Goal: Transaction & Acquisition: Purchase product/service

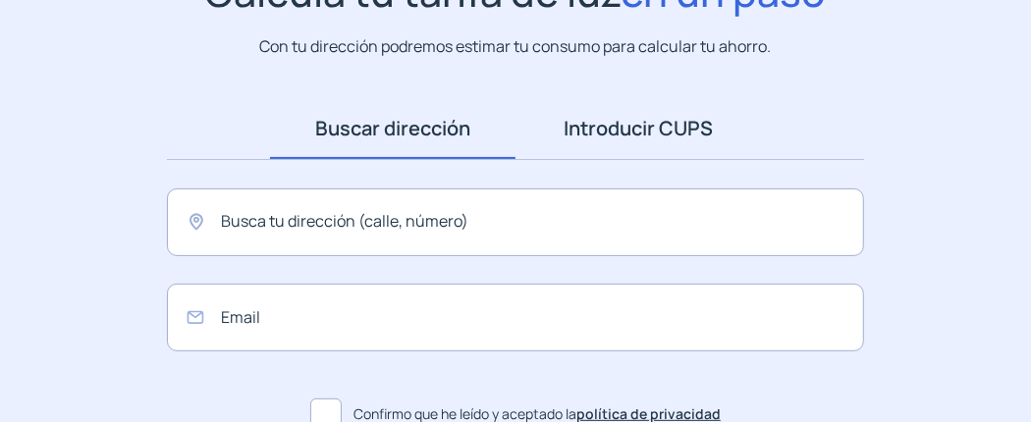
scroll to position [196, 0]
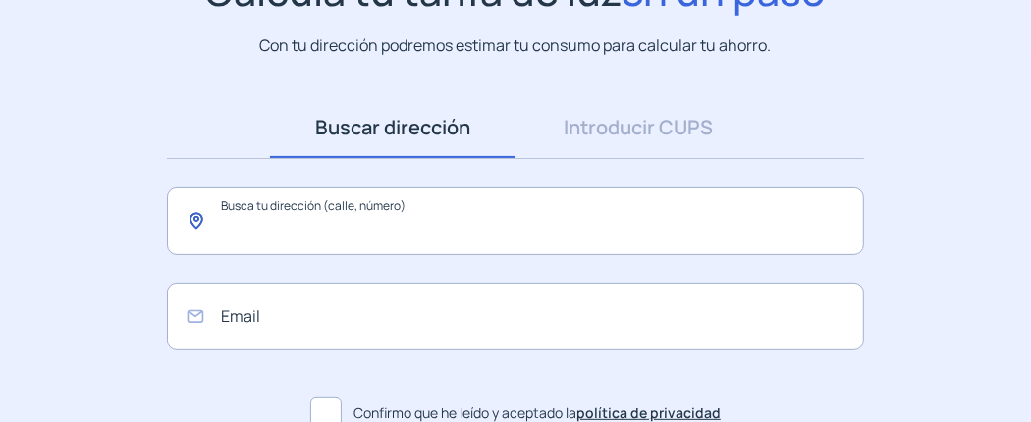
click at [342, 221] on input "text" at bounding box center [515, 222] width 697 height 68
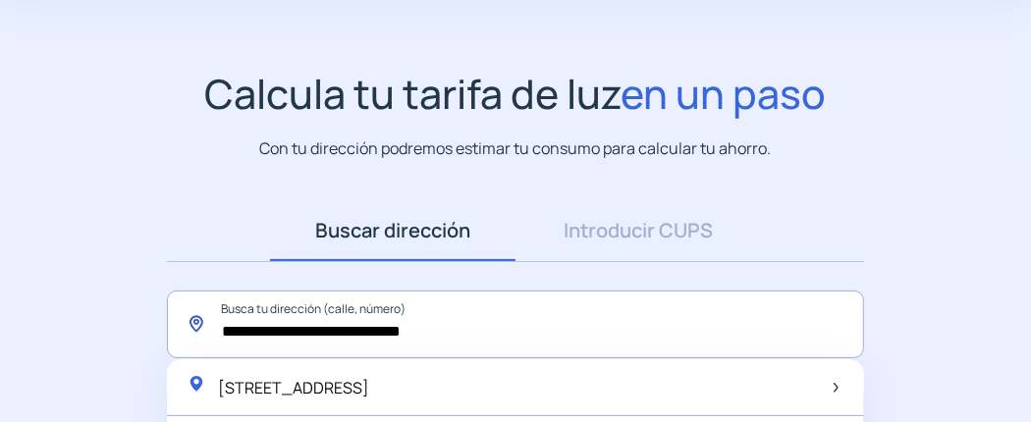
scroll to position [0, 0]
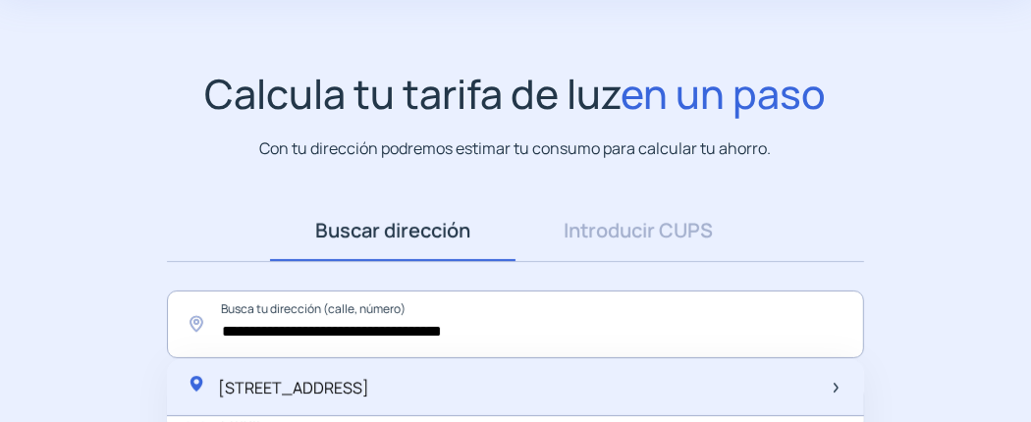
click at [359, 387] on span "[STREET_ADDRESS]" at bounding box center [293, 388] width 151 height 22
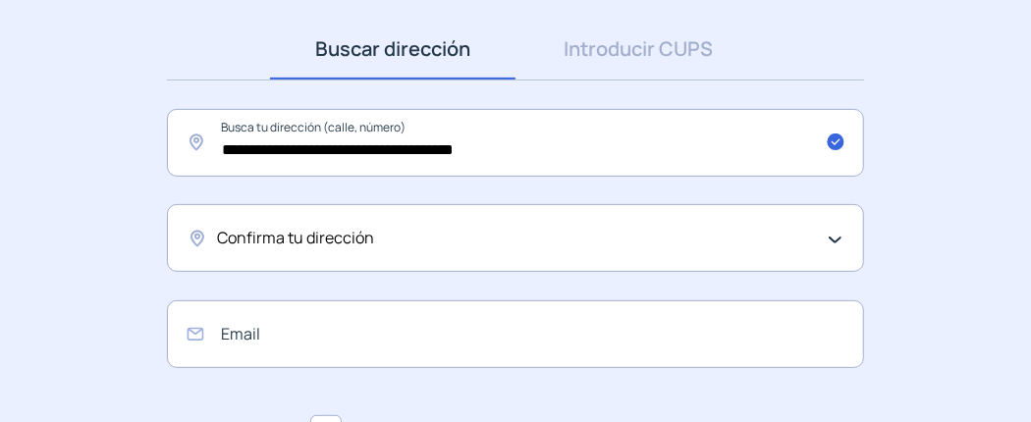
scroll to position [290, 0]
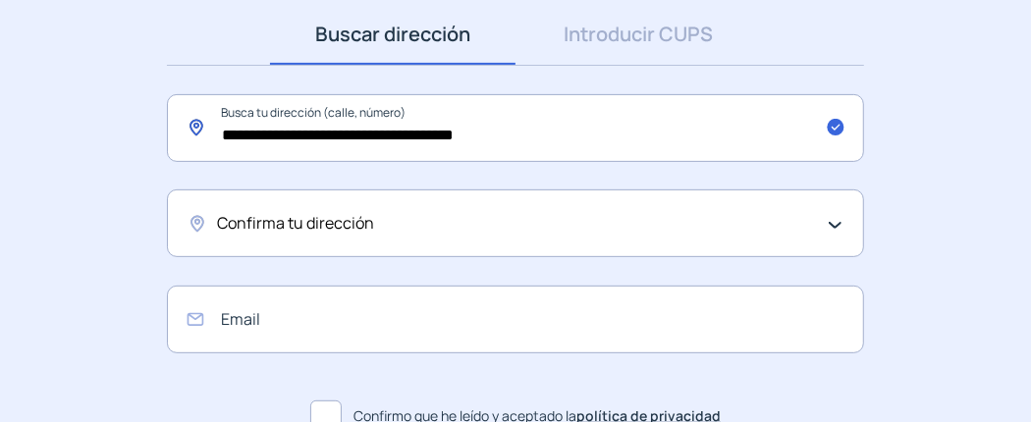
click at [382, 131] on input "**********" at bounding box center [515, 128] width 697 height 68
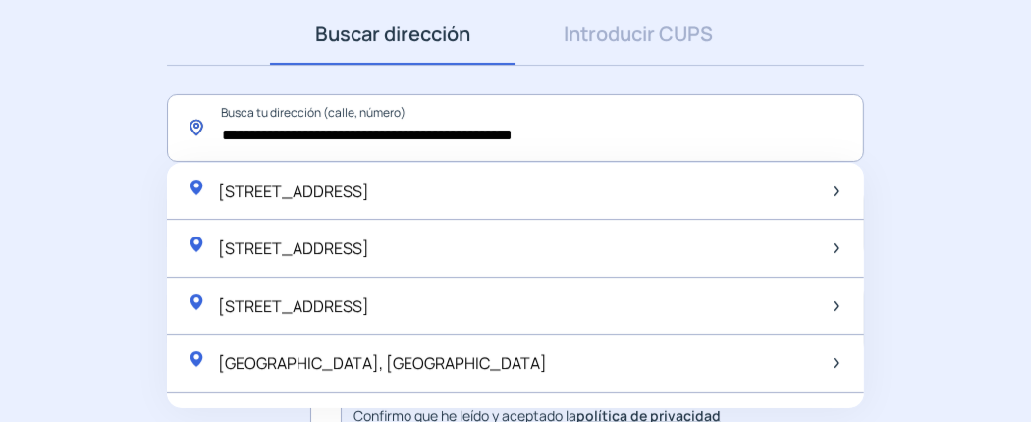
click at [634, 136] on input "**********" at bounding box center [515, 128] width 697 height 68
click at [834, 188] on img at bounding box center [836, 192] width 5 height 10
type input "**********"
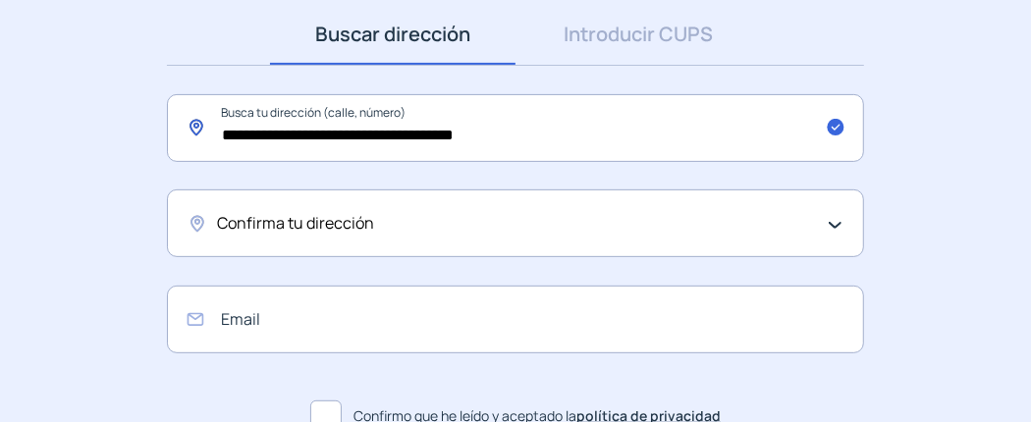
drag, startPoint x: 515, startPoint y: 134, endPoint x: 197, endPoint y: 139, distance: 317.3
click at [197, 139] on input "**********" at bounding box center [515, 128] width 697 height 68
drag, startPoint x: 518, startPoint y: 230, endPoint x: 466, endPoint y: 228, distance: 52.1
click at [464, 230] on div "Confirma tu dirección" at bounding box center [510, 224] width 587 height 26
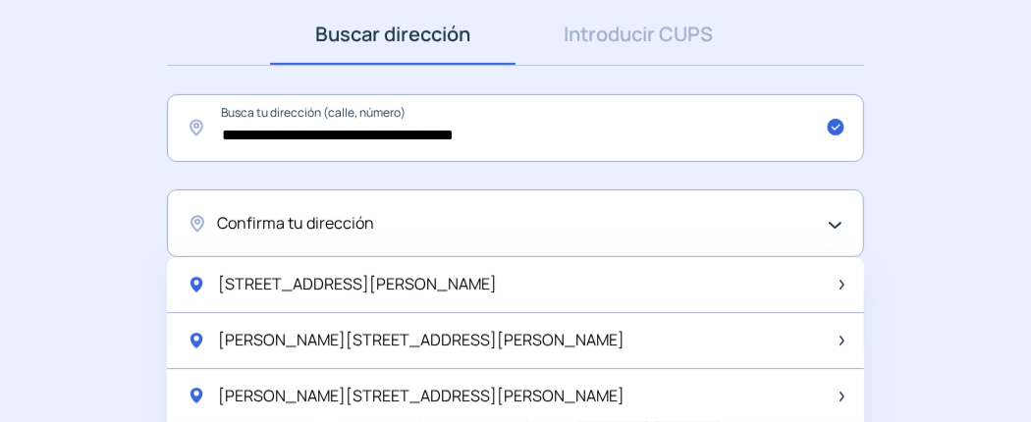
drag, startPoint x: 489, startPoint y: 226, endPoint x: 205, endPoint y: 227, distance: 283.9
click at [200, 227] on div "Confirma tu dirección" at bounding box center [515, 224] width 697 height 68
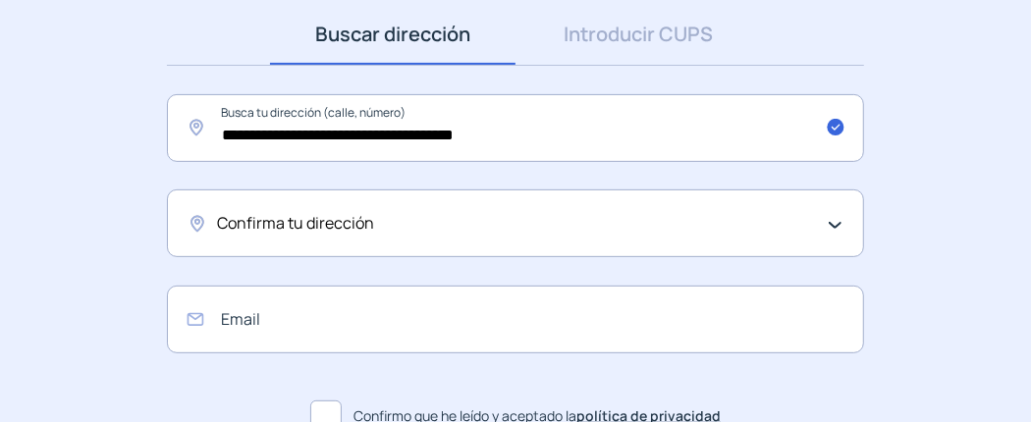
drag, startPoint x: 267, startPoint y: 223, endPoint x: 964, endPoint y: 388, distance: 715.7
click at [964, 388] on app-search-direction-cups "**********" at bounding box center [515, 196] width 1031 height 646
click at [335, 217] on span "Confirma tu dirección" at bounding box center [295, 224] width 157 height 26
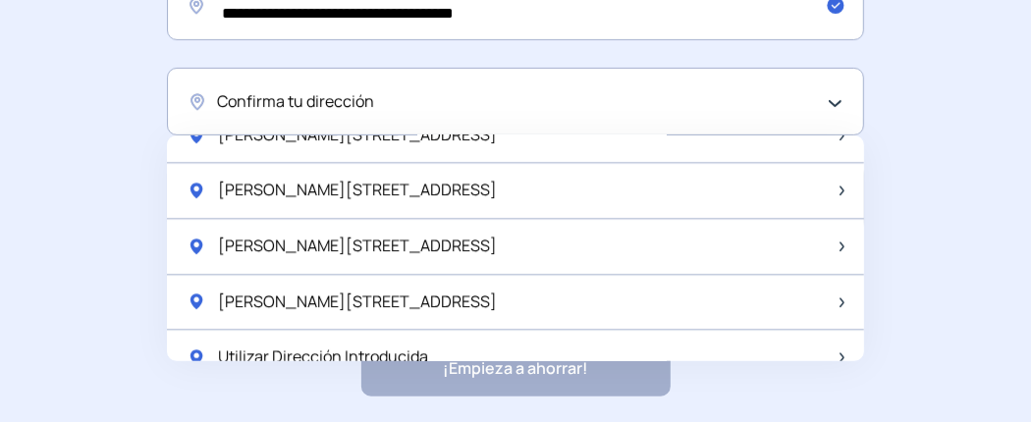
scroll to position [385, 0]
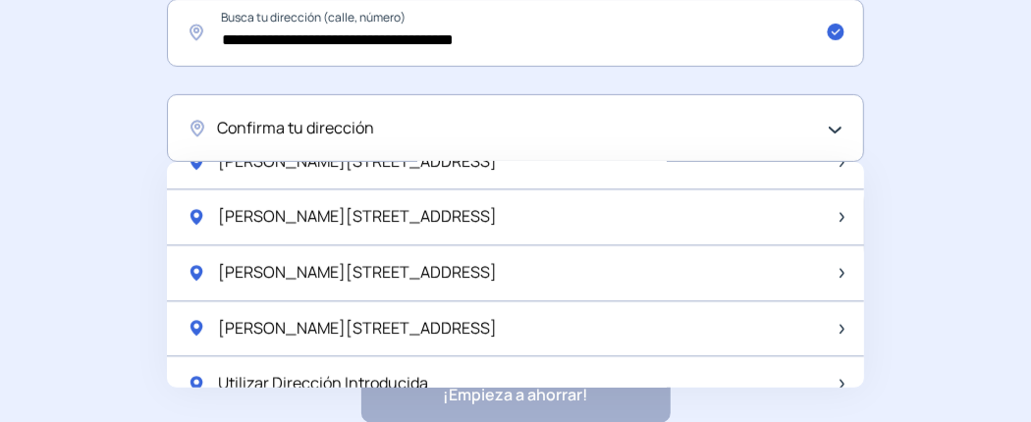
click at [285, 116] on span "Confirma tu dirección" at bounding box center [295, 129] width 157 height 26
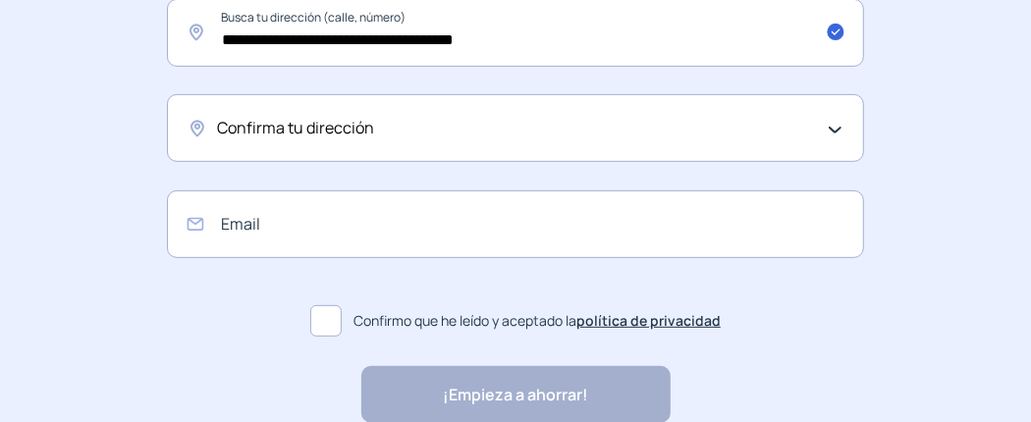
click at [389, 134] on div "Confirma tu dirección" at bounding box center [510, 129] width 587 height 26
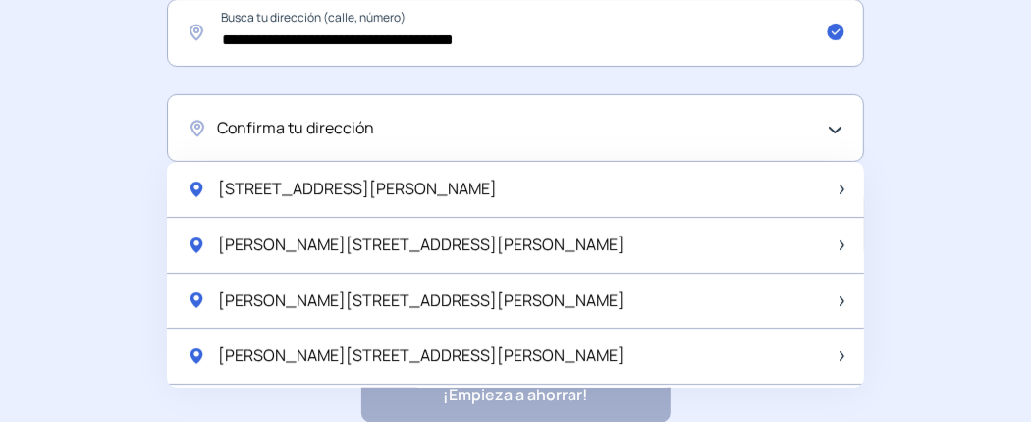
click at [840, 123] on div "Confirma tu dirección" at bounding box center [515, 128] width 697 height 68
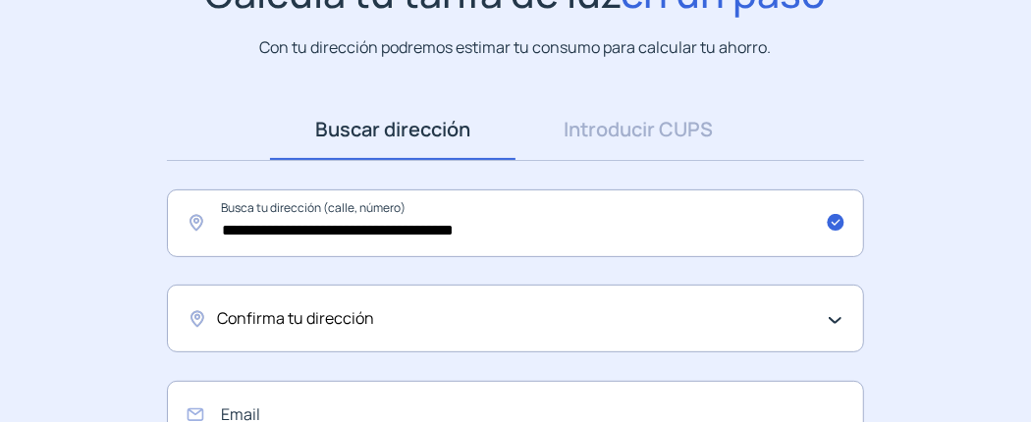
scroll to position [189, 0]
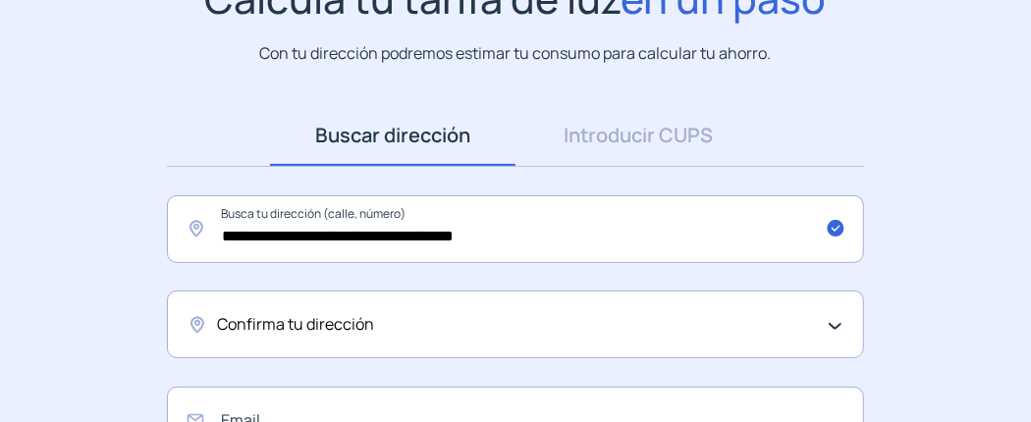
click at [403, 331] on div "Confirma tu dirección" at bounding box center [510, 325] width 587 height 26
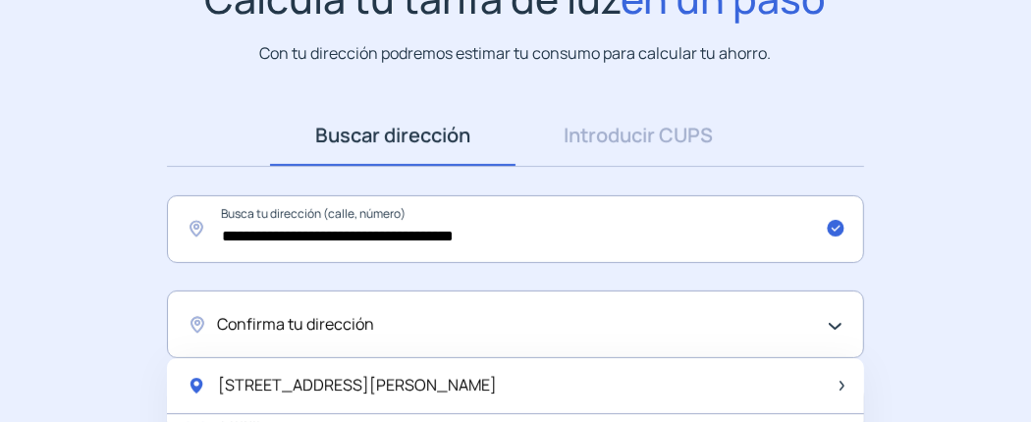
click at [836, 324] on div "Confirma tu dirección" at bounding box center [515, 325] width 697 height 68
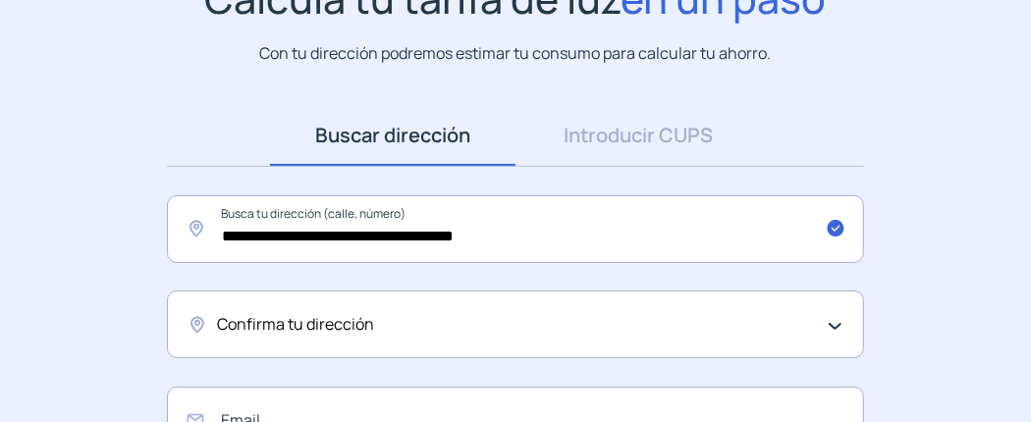
click at [836, 324] on div "Confirma tu dirección" at bounding box center [515, 325] width 697 height 68
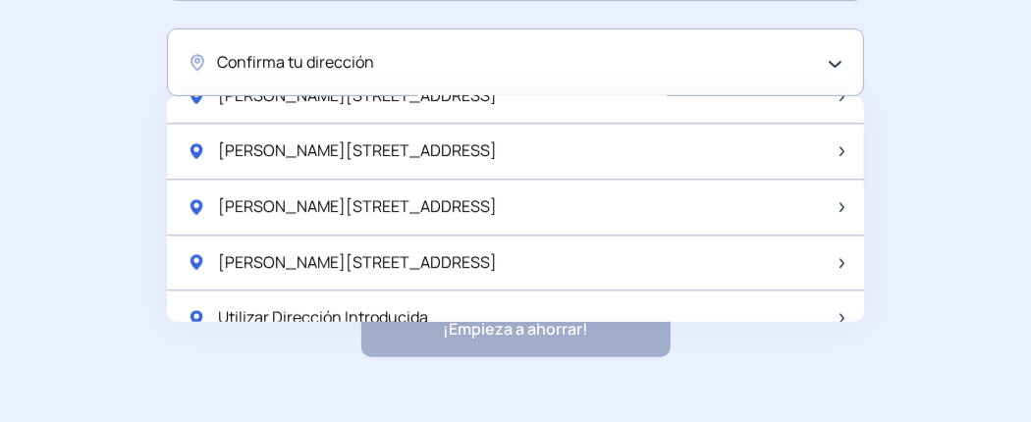
scroll to position [483, 0]
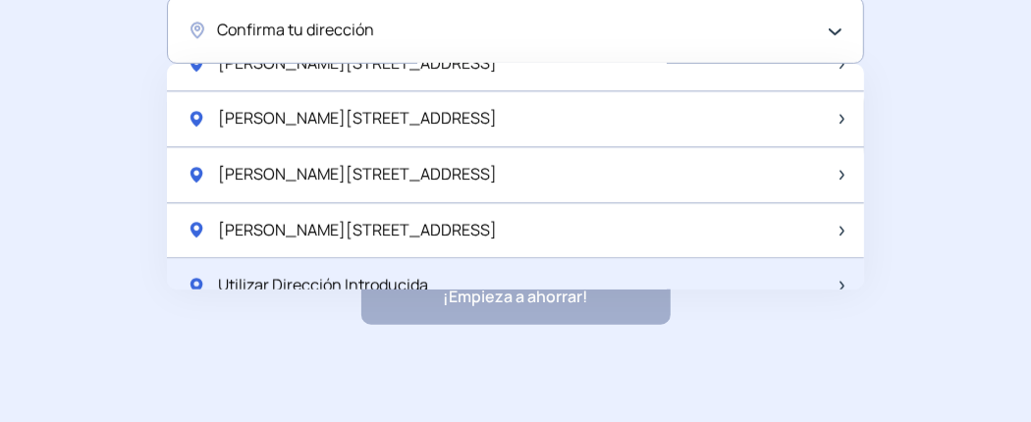
click at [376, 273] on span "Utilizar Dirección Introducida" at bounding box center [323, 286] width 210 height 26
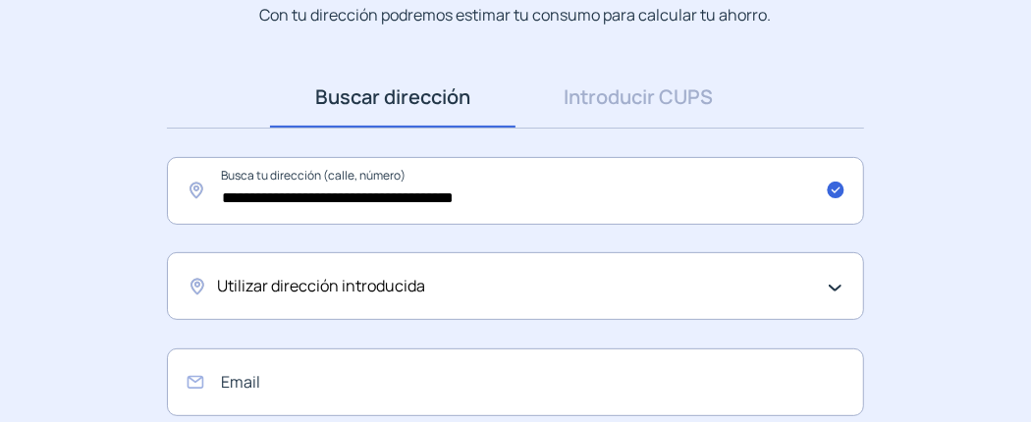
scroll to position [189, 0]
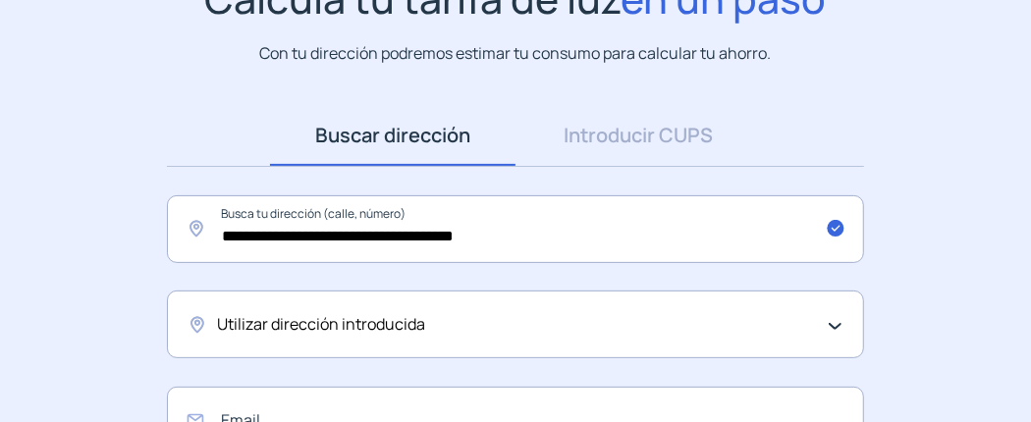
click at [376, 340] on div "Utilizar dirección introducida" at bounding box center [515, 325] width 697 height 68
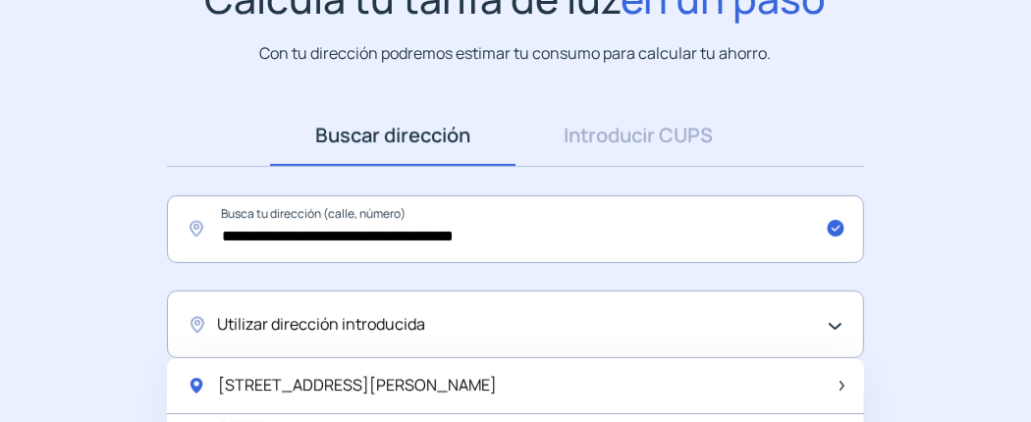
click at [451, 320] on div "Utilizar dirección introducida" at bounding box center [510, 325] width 587 height 26
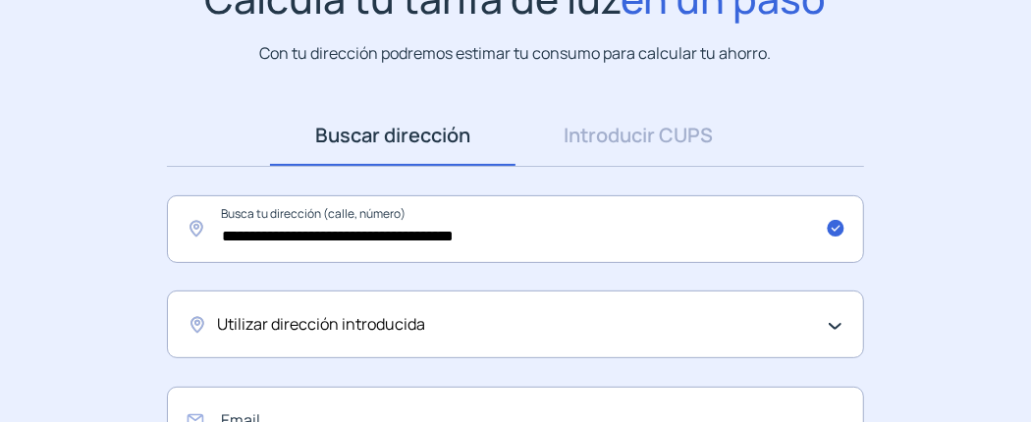
click at [833, 320] on div "Utilizar dirección introducida" at bounding box center [515, 325] width 697 height 68
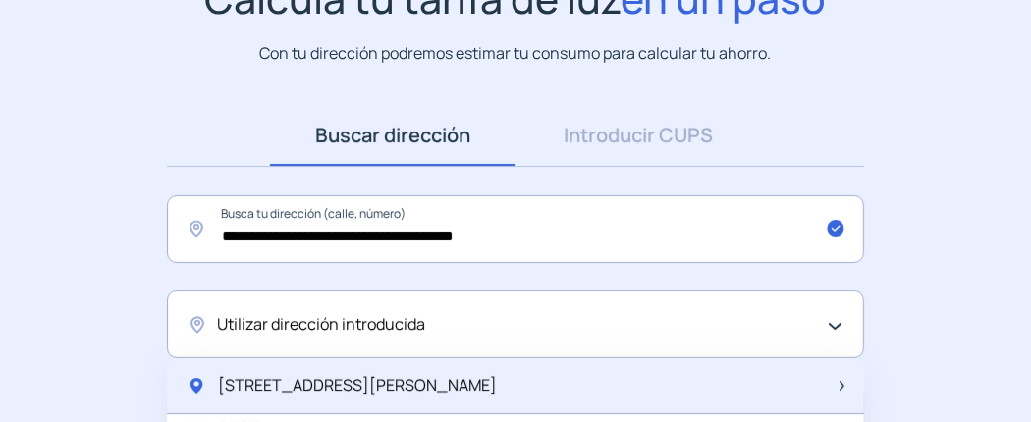
click at [550, 377] on div "[STREET_ADDRESS][PERSON_NAME]" at bounding box center [515, 387] width 697 height 56
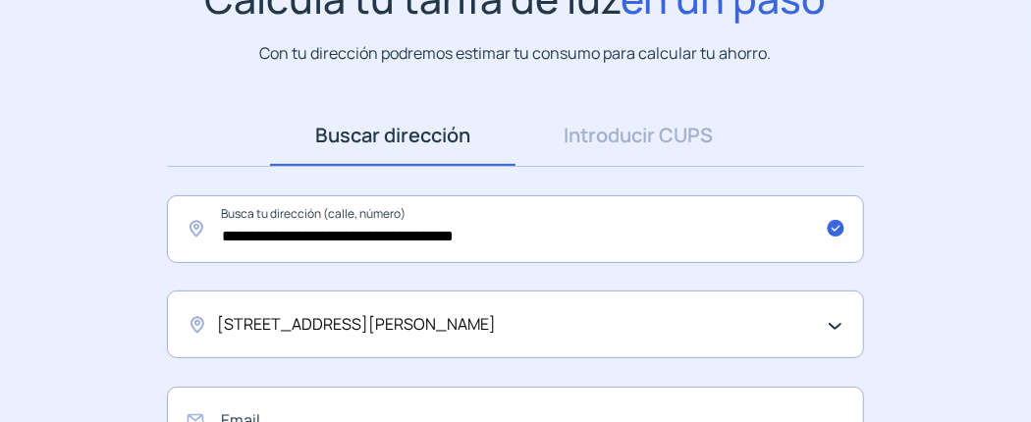
click at [834, 323] on div "[STREET_ADDRESS][PERSON_NAME]" at bounding box center [515, 325] width 697 height 68
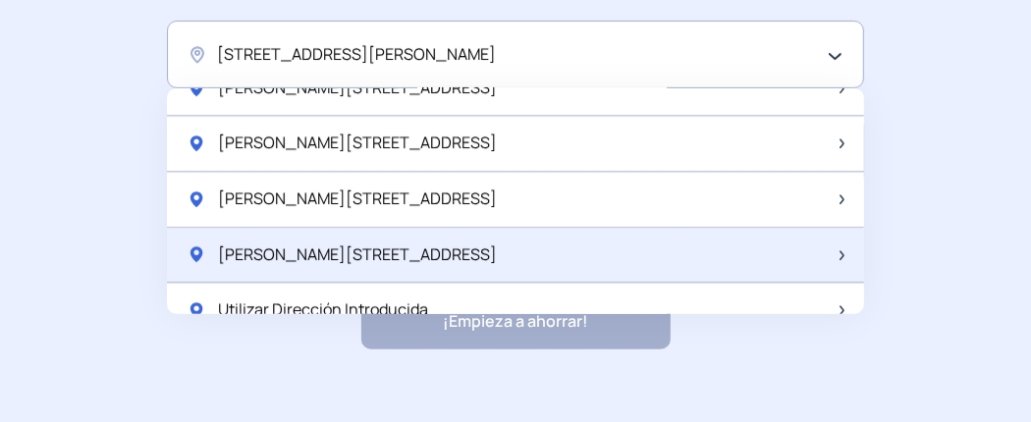
scroll to position [483, 0]
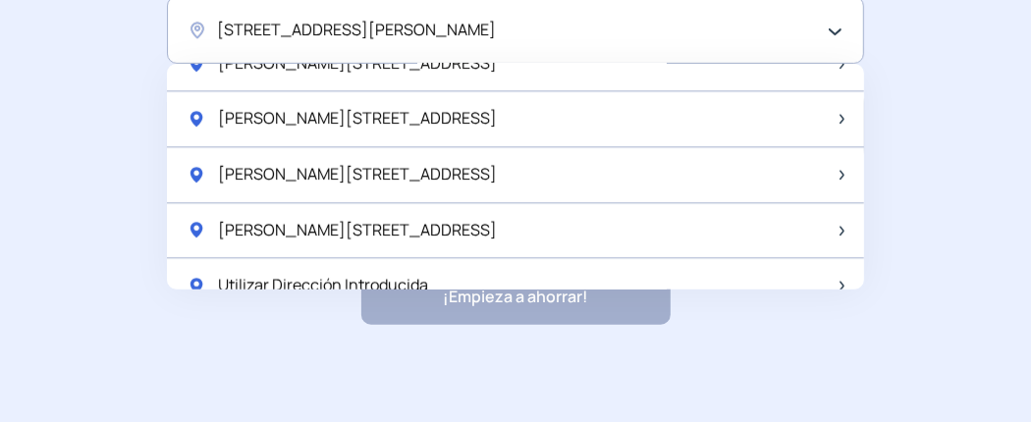
click at [588, 302] on div "¡Empieza a ahorrar! "Excelente servicio y atención al cliente" "Respeto por el …" at bounding box center [515, 296] width 309 height 57
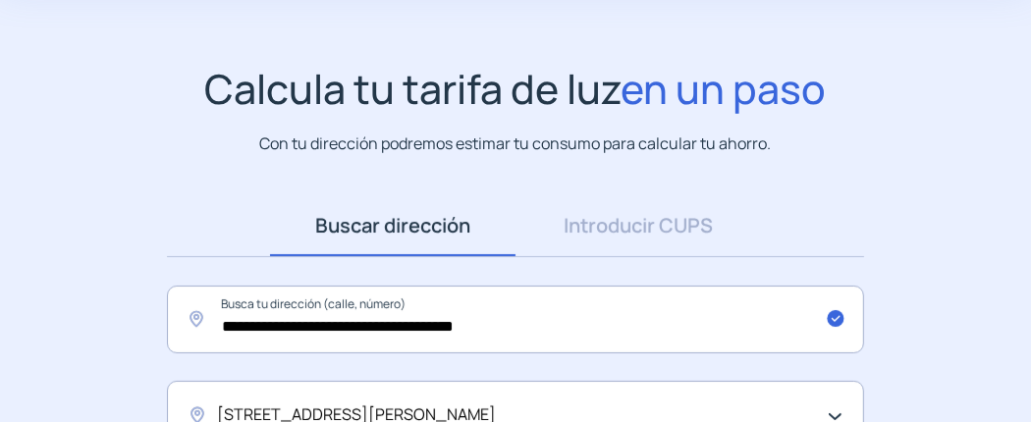
scroll to position [196, 0]
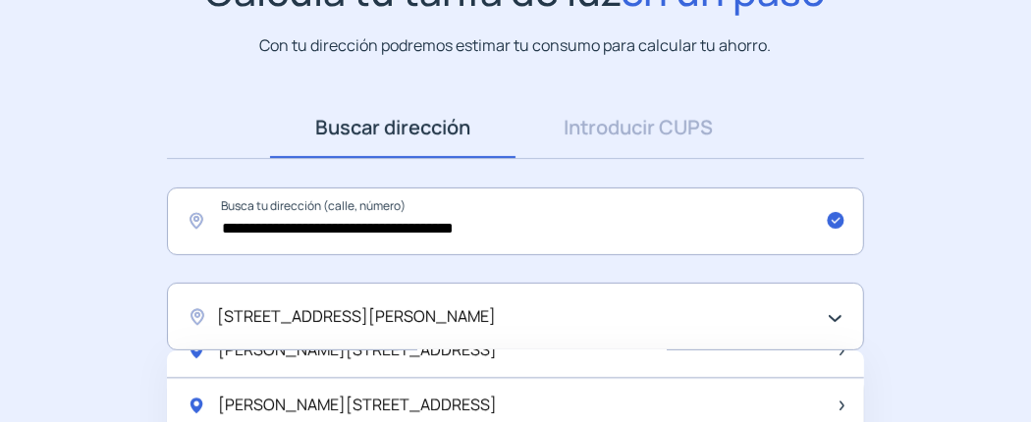
click at [585, 316] on div "[STREET_ADDRESS][PERSON_NAME]" at bounding box center [510, 317] width 587 height 26
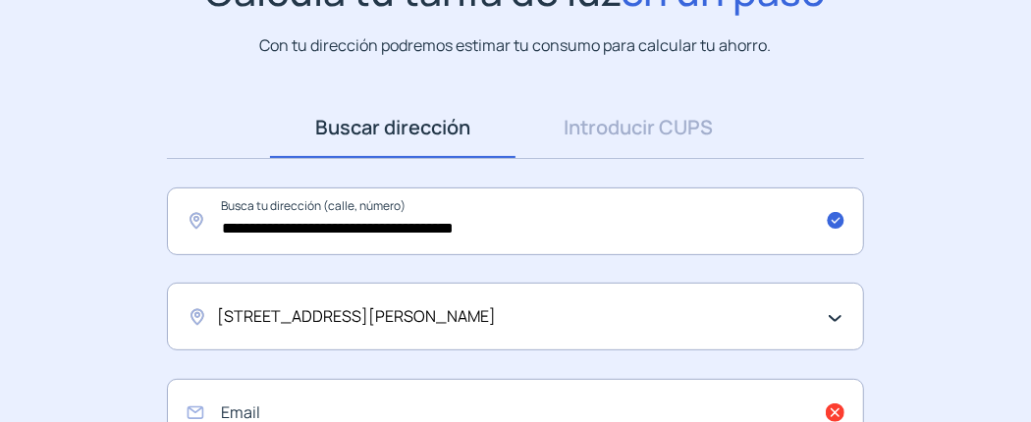
click at [591, 312] on div "[STREET_ADDRESS][PERSON_NAME]" at bounding box center [510, 317] width 587 height 26
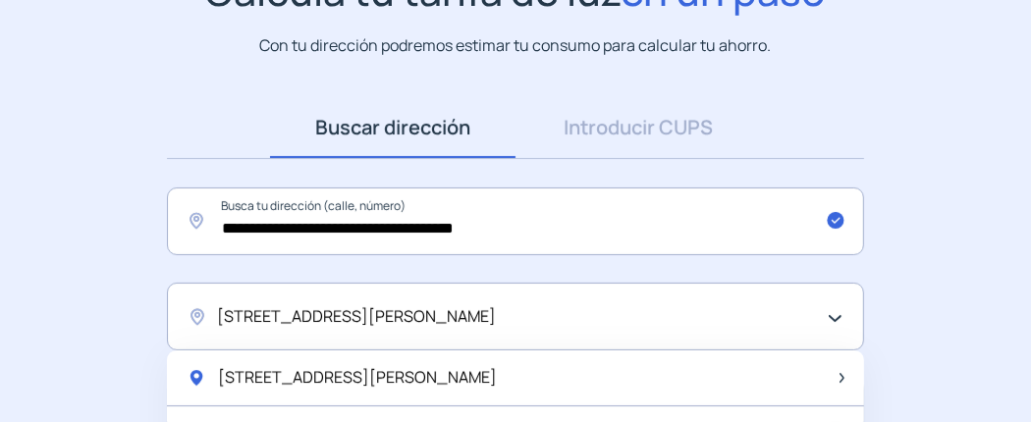
click at [841, 319] on div "[STREET_ADDRESS][PERSON_NAME]" at bounding box center [515, 317] width 697 height 68
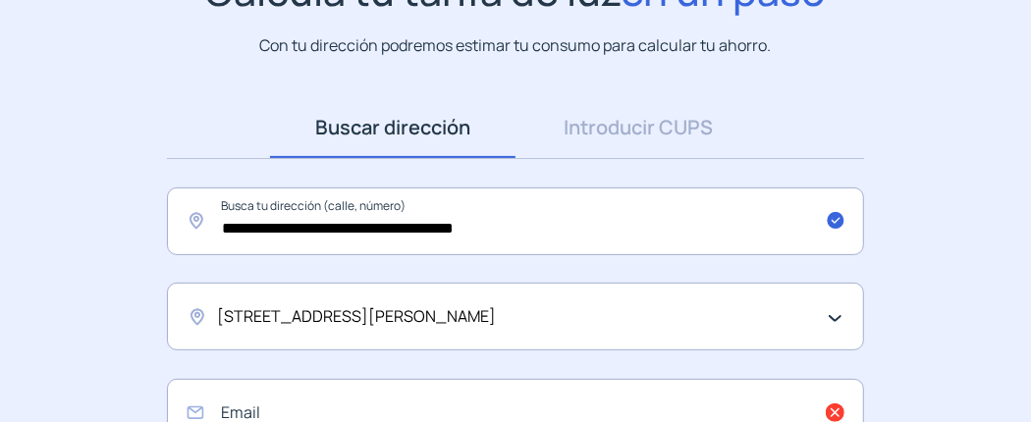
click at [526, 313] on div "[STREET_ADDRESS][PERSON_NAME]" at bounding box center [510, 317] width 587 height 26
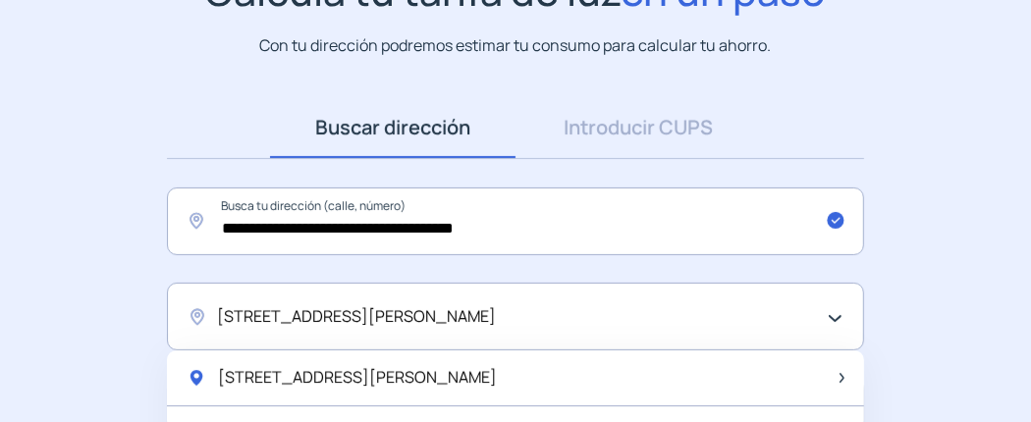
click at [526, 313] on div "[STREET_ADDRESS][PERSON_NAME]" at bounding box center [510, 317] width 587 height 26
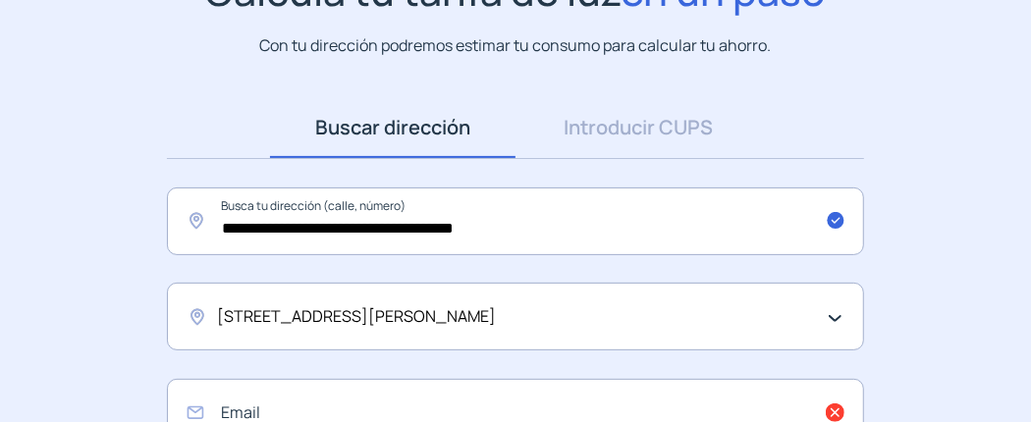
click at [200, 315] on div "[STREET_ADDRESS][PERSON_NAME]" at bounding box center [515, 317] width 697 height 68
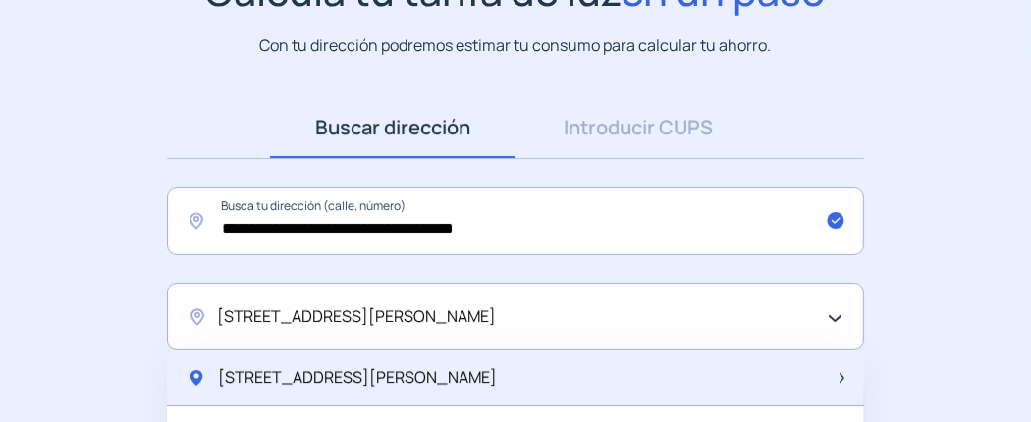
click at [397, 371] on span "[STREET_ADDRESS][PERSON_NAME]" at bounding box center [357, 378] width 279 height 26
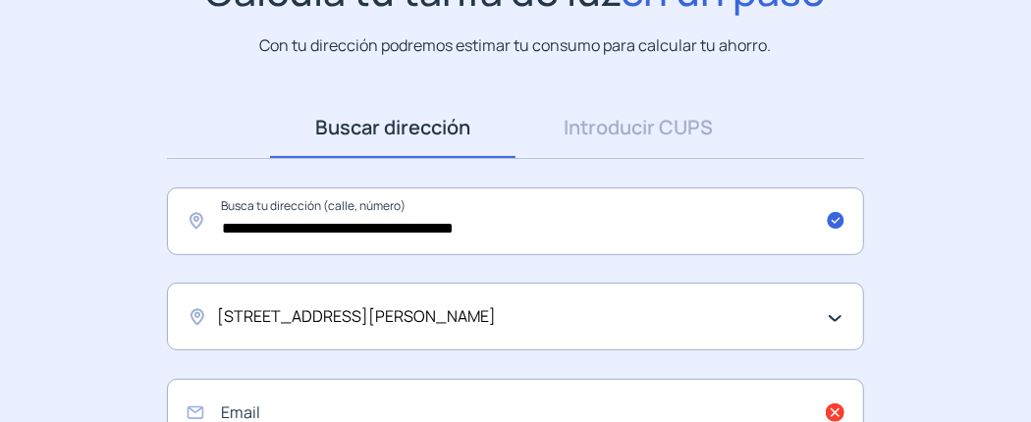
click at [569, 316] on div "[STREET_ADDRESS][PERSON_NAME]" at bounding box center [510, 317] width 587 height 26
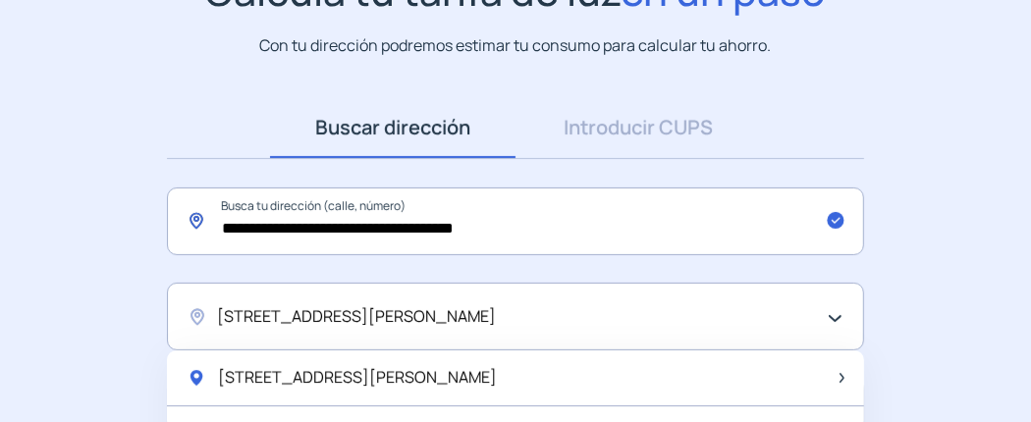
click at [571, 229] on input "**********" at bounding box center [515, 222] width 697 height 68
click at [506, 318] on div "[STREET_ADDRESS][PERSON_NAME]" at bounding box center [510, 317] width 587 height 26
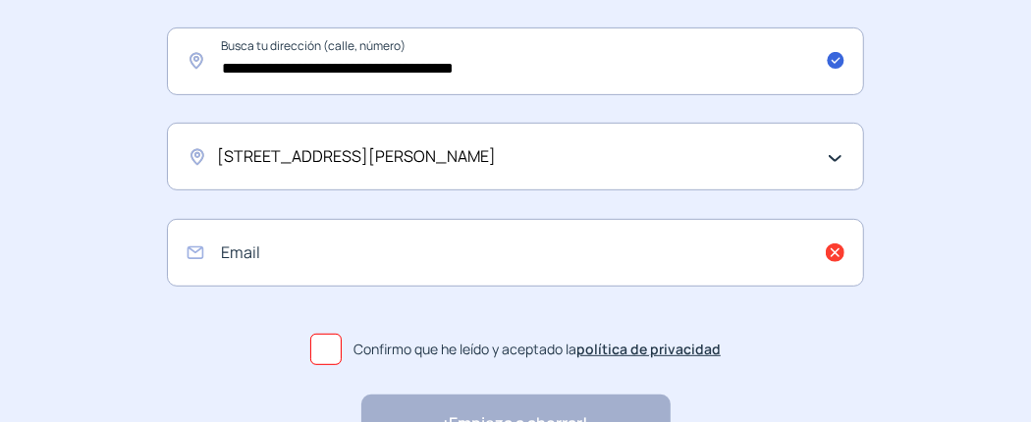
scroll to position [393, 0]
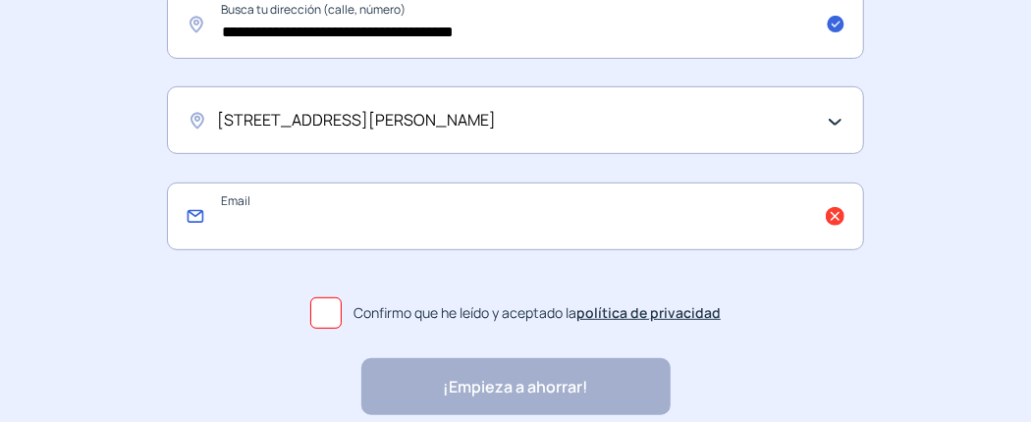
click at [266, 218] on input "email" at bounding box center [515, 217] width 697 height 68
type input "**********"
click at [334, 312] on span at bounding box center [325, 313] width 31 height 31
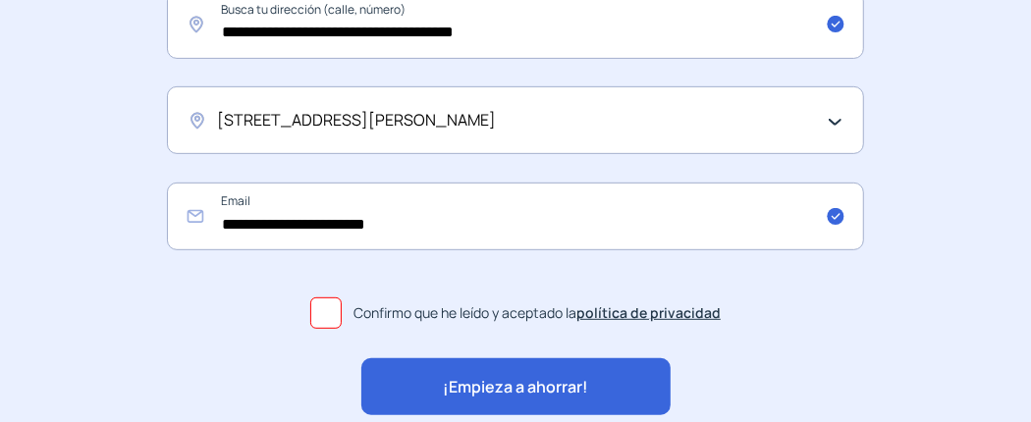
click at [472, 393] on span "¡Empieza a ahorrar!" at bounding box center [515, 388] width 145 height 26
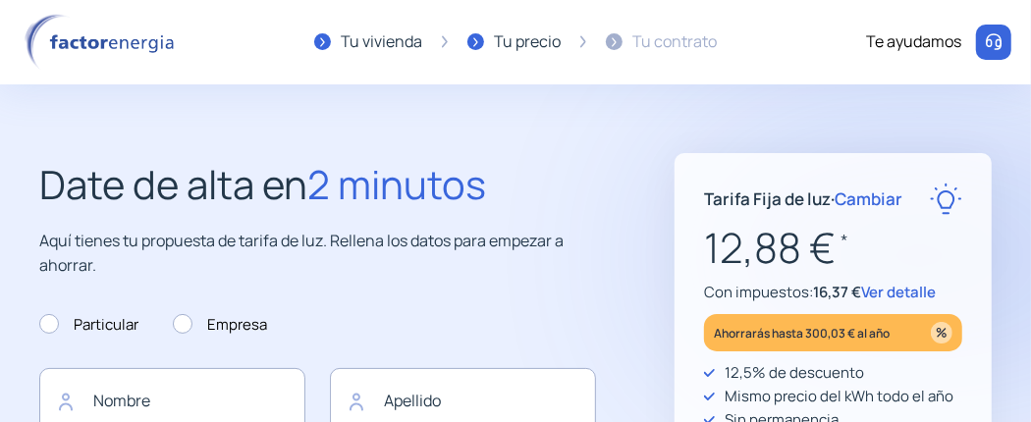
type input "**********"
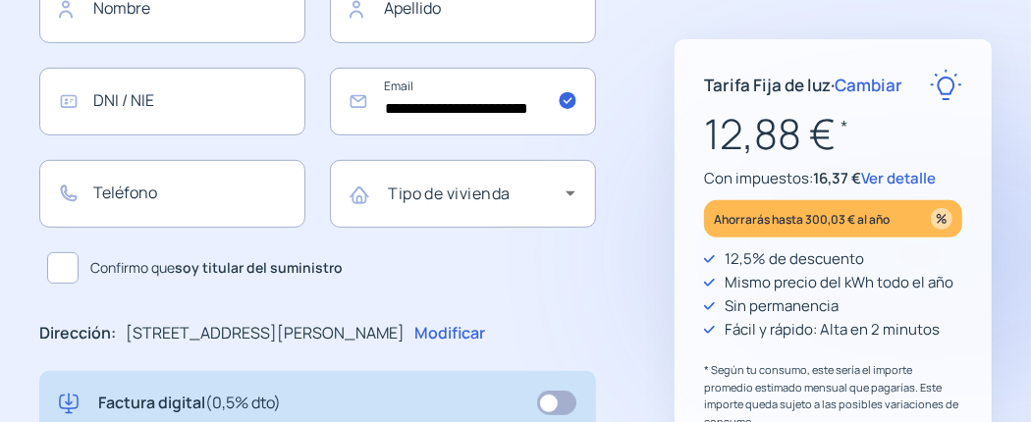
scroll to position [491, 0]
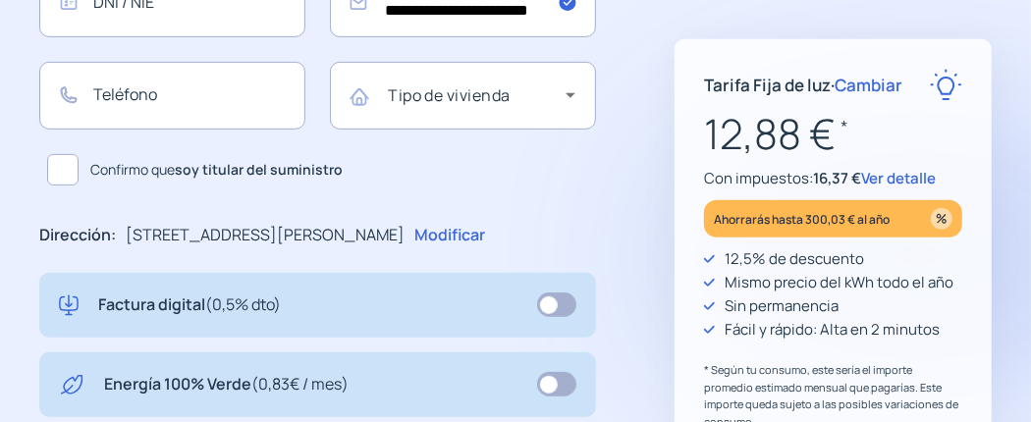
click at [485, 233] on p "Modificar" at bounding box center [449, 236] width 71 height 26
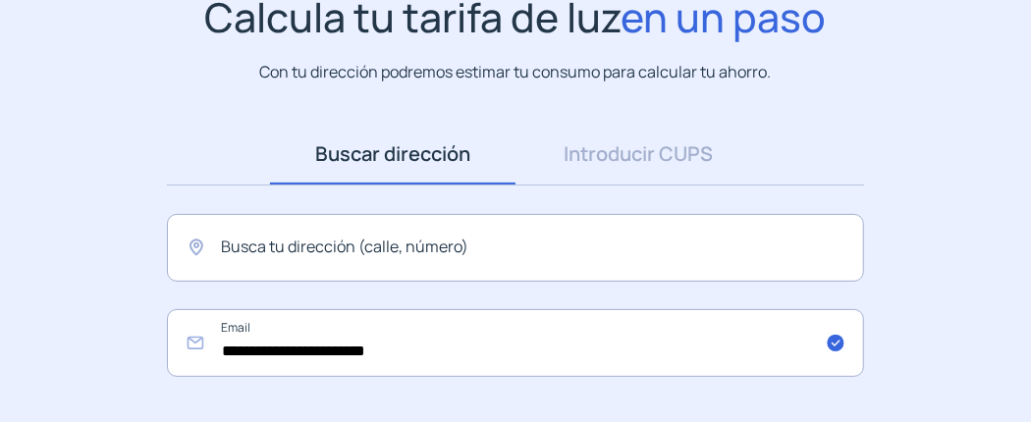
scroll to position [196, 0]
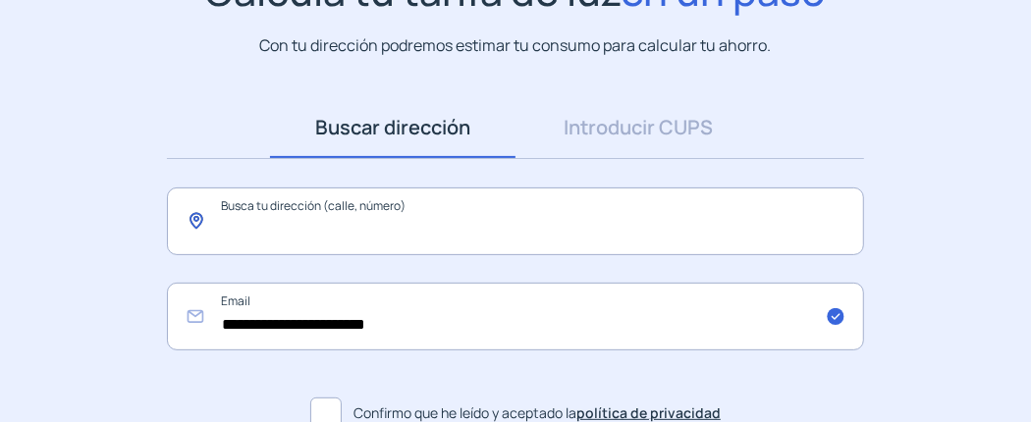
click at [467, 219] on input "text" at bounding box center [515, 222] width 697 height 68
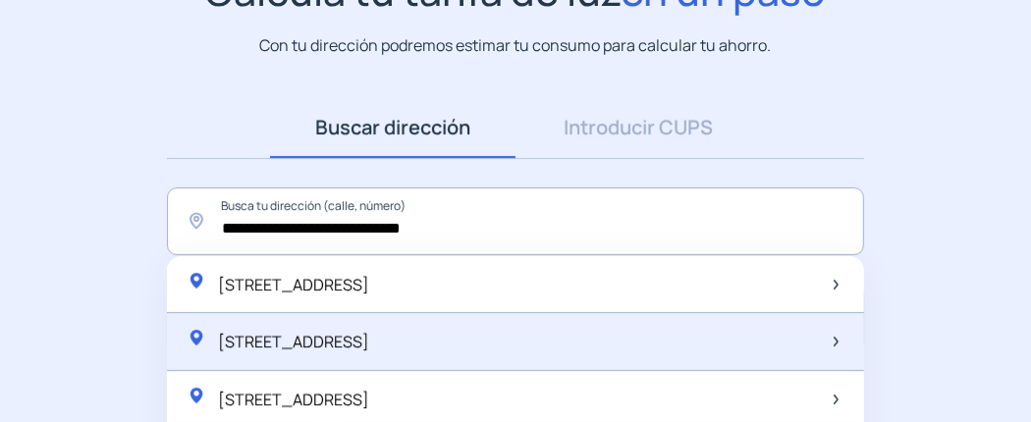
click at [369, 348] on span "[STREET_ADDRESS]" at bounding box center [293, 342] width 151 height 22
type input "**********"
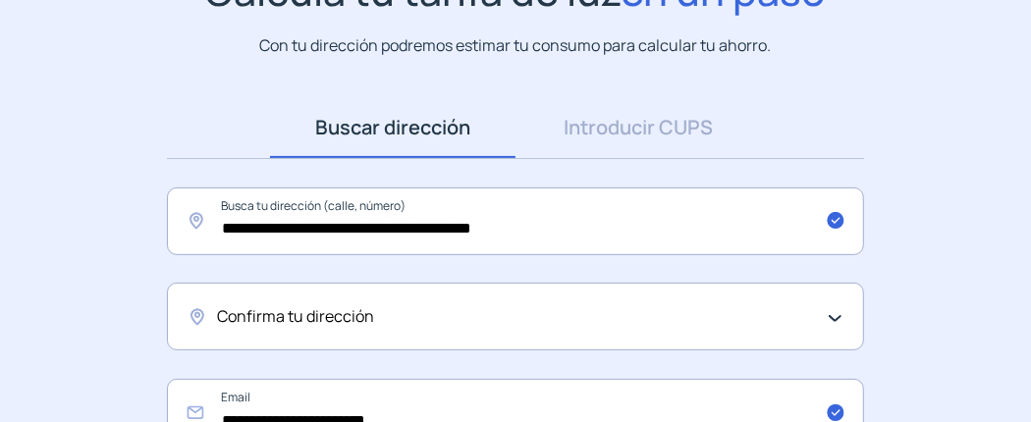
click at [370, 318] on span "Confirma tu dirección" at bounding box center [295, 317] width 157 height 26
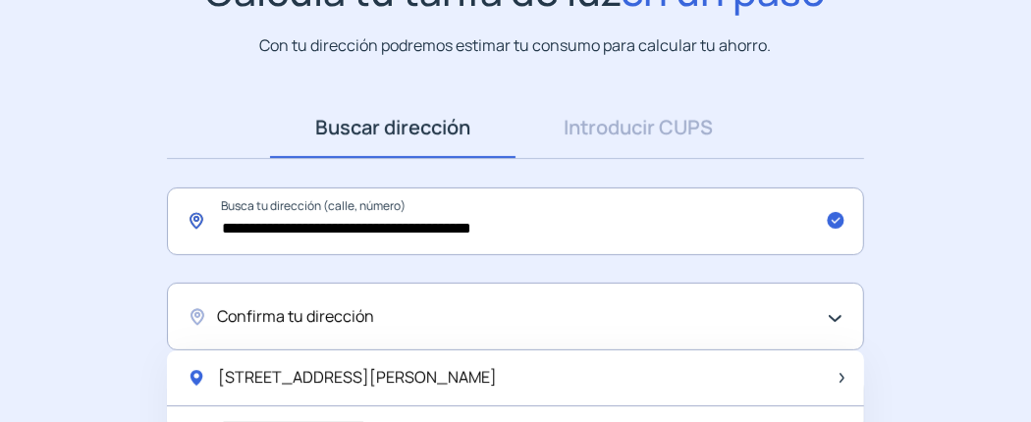
click at [512, 226] on input "**********" at bounding box center [515, 222] width 697 height 68
drag, startPoint x: 534, startPoint y: 230, endPoint x: 223, endPoint y: 233, distance: 311.4
click at [223, 233] on input "**********" at bounding box center [515, 222] width 697 height 68
drag, startPoint x: 475, startPoint y: 379, endPoint x: 241, endPoint y: 347, distance: 237.0
click at [215, 369] on div "[STREET_ADDRESS][PERSON_NAME]" at bounding box center [515, 379] width 697 height 56
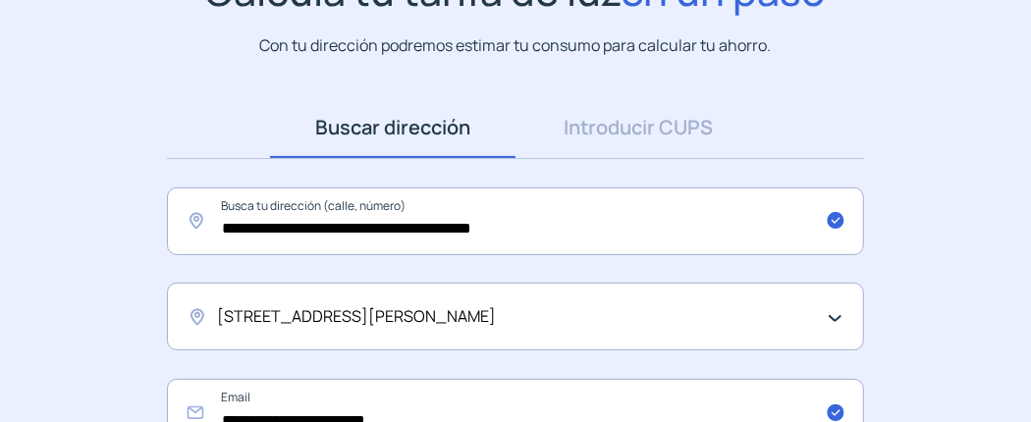
drag, startPoint x: 525, startPoint y: 309, endPoint x: 515, endPoint y: 315, distance: 12.3
click at [516, 315] on div "[STREET_ADDRESS][PERSON_NAME]" at bounding box center [510, 317] width 587 height 26
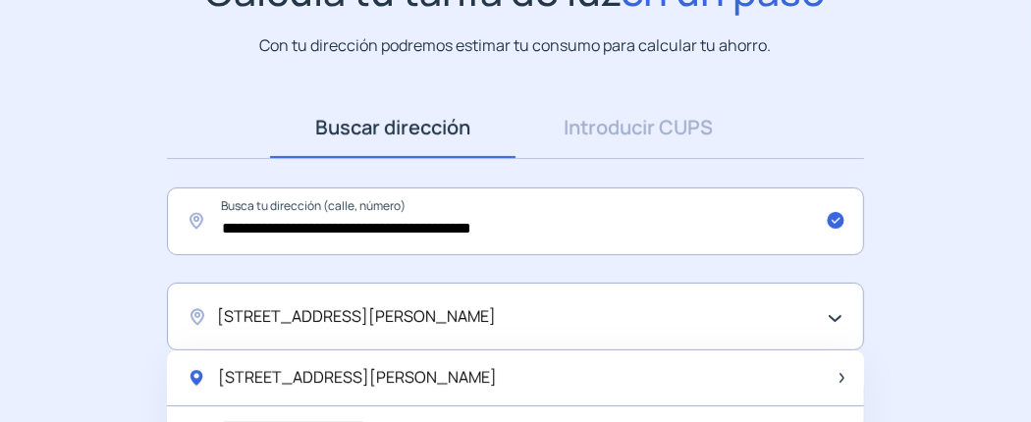
drag, startPoint x: 516, startPoint y: 315, endPoint x: 519, endPoint y: 293, distance: 22.8
click at [517, 314] on div "[STREET_ADDRESS][PERSON_NAME]" at bounding box center [510, 317] width 587 height 26
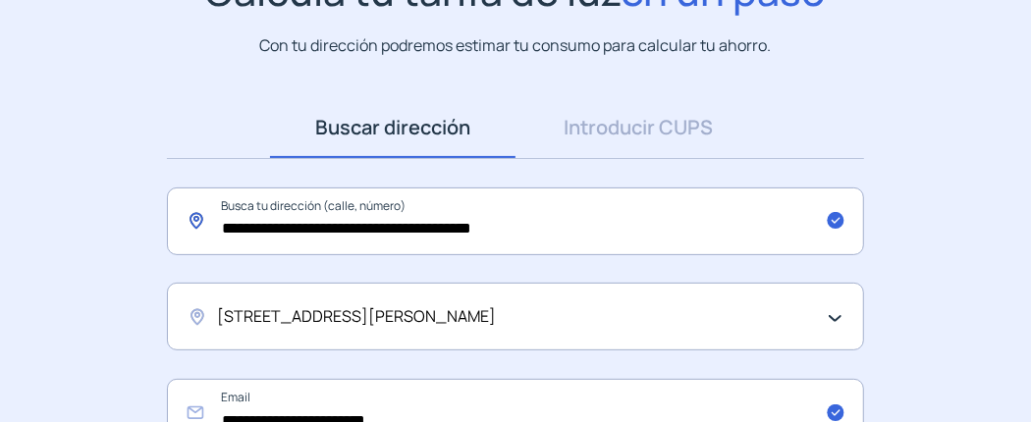
drag, startPoint x: 561, startPoint y: 234, endPoint x: 245, endPoint y: 260, distance: 317.4
click at [214, 246] on input "**********" at bounding box center [515, 222] width 697 height 68
drag, startPoint x: 526, startPoint y: 313, endPoint x: 213, endPoint y: 315, distance: 313.3
click at [210, 316] on div "[STREET_ADDRESS][PERSON_NAME]" at bounding box center [515, 317] width 697 height 68
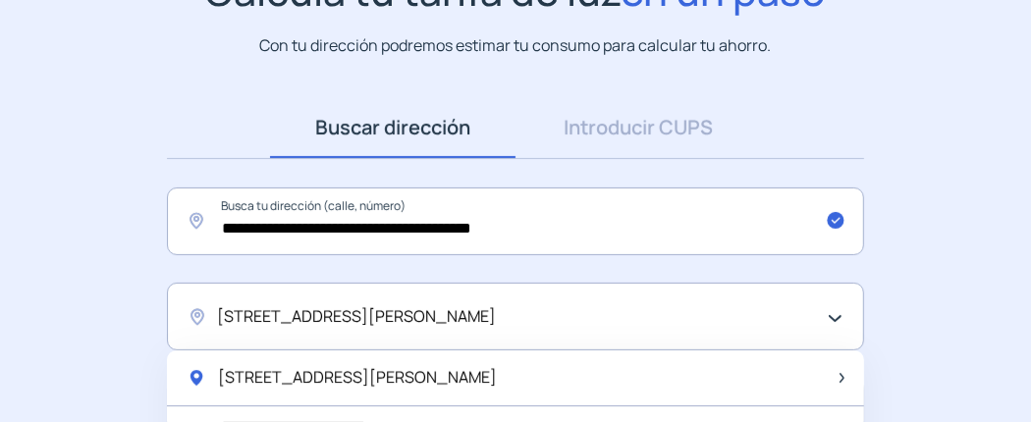
drag, startPoint x: 296, startPoint y: 312, endPoint x: 716, endPoint y: 325, distance: 420.6
click at [716, 325] on div "[STREET_ADDRESS][PERSON_NAME]" at bounding box center [510, 317] width 587 height 26
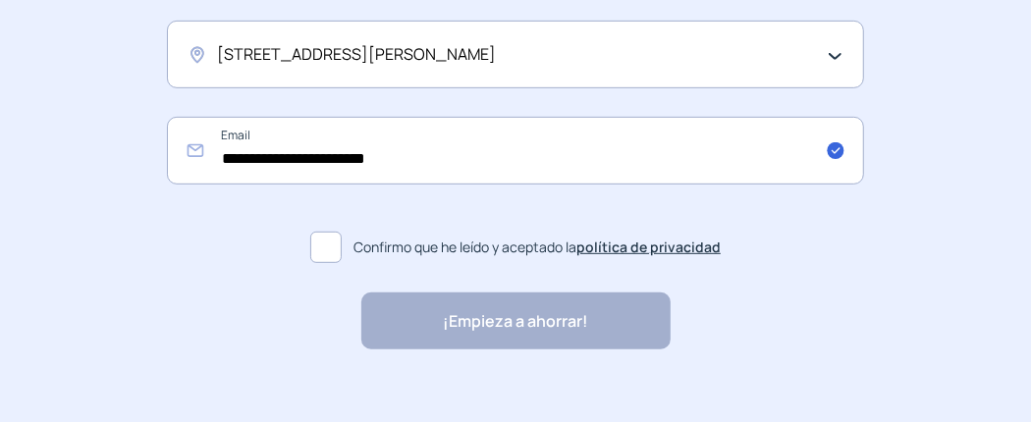
scroll to position [483, 0]
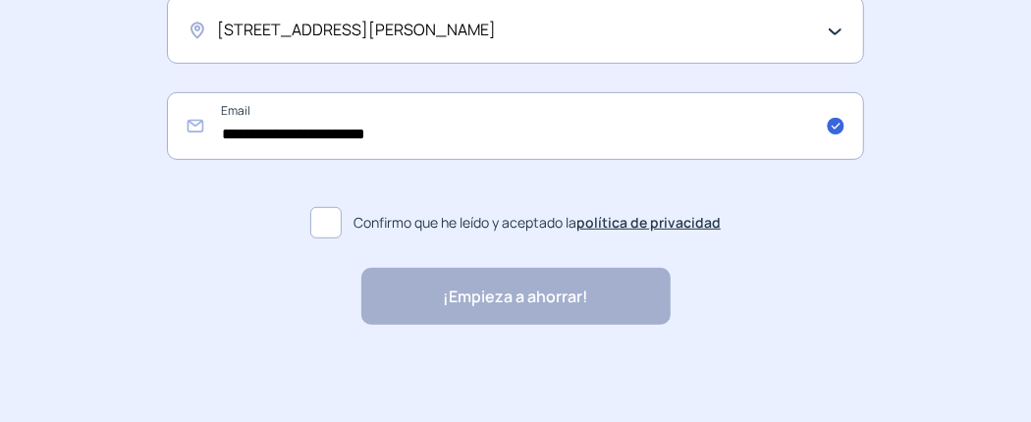
click at [325, 218] on span at bounding box center [325, 222] width 31 height 31
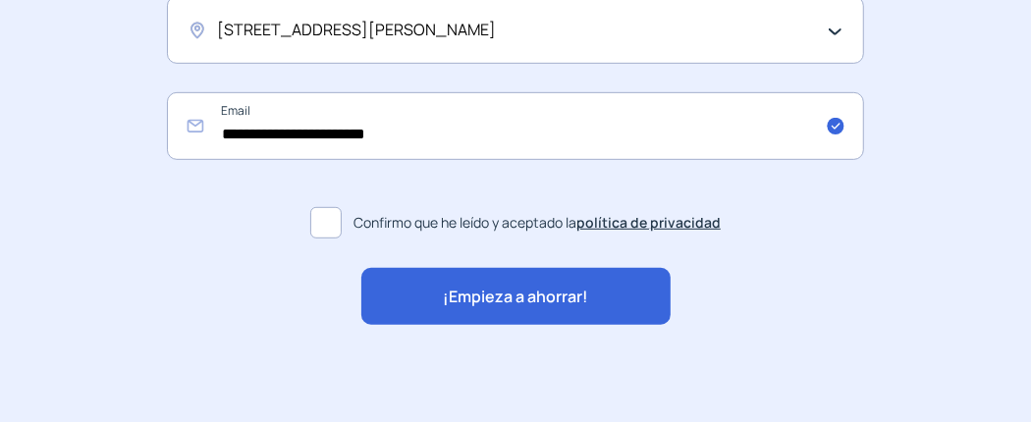
click at [501, 297] on span "¡Empieza a ahorrar!" at bounding box center [515, 298] width 145 height 26
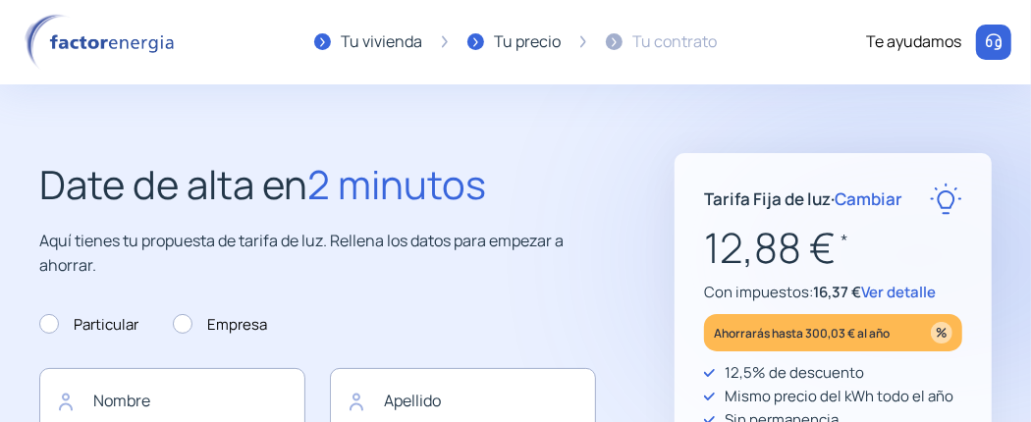
type input "**********"
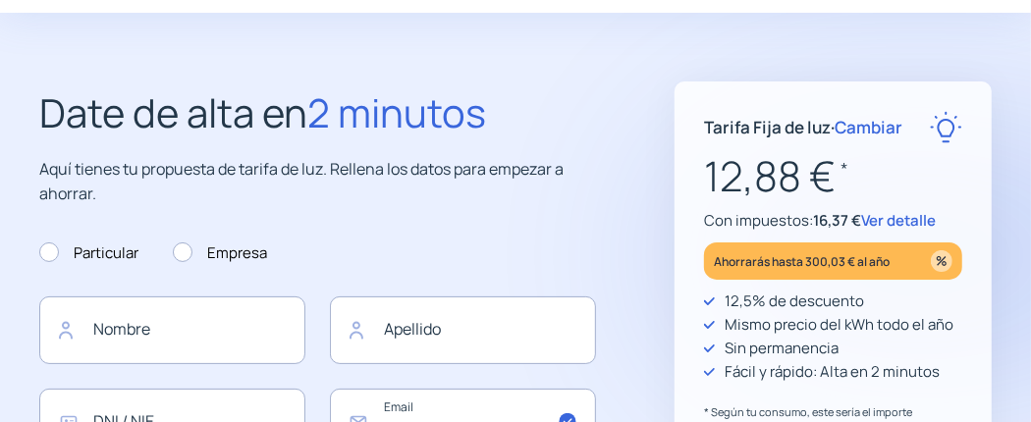
scroll to position [98, 0]
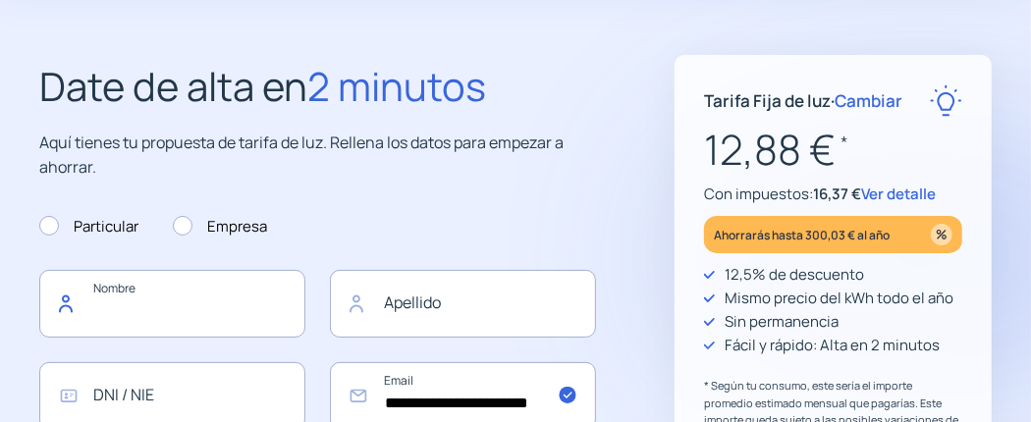
click at [166, 300] on input "text" at bounding box center [172, 304] width 266 height 68
type input "****"
type input "******"
type input "**********"
type input "*********"
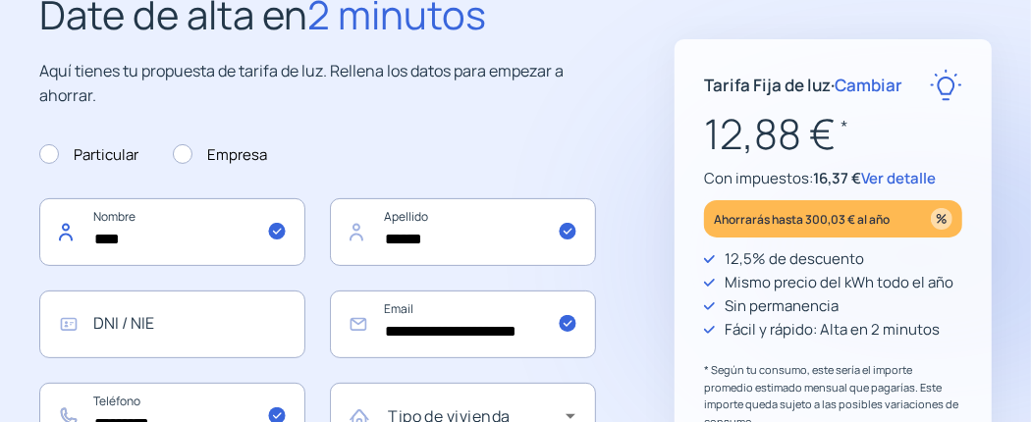
scroll to position [196, 0]
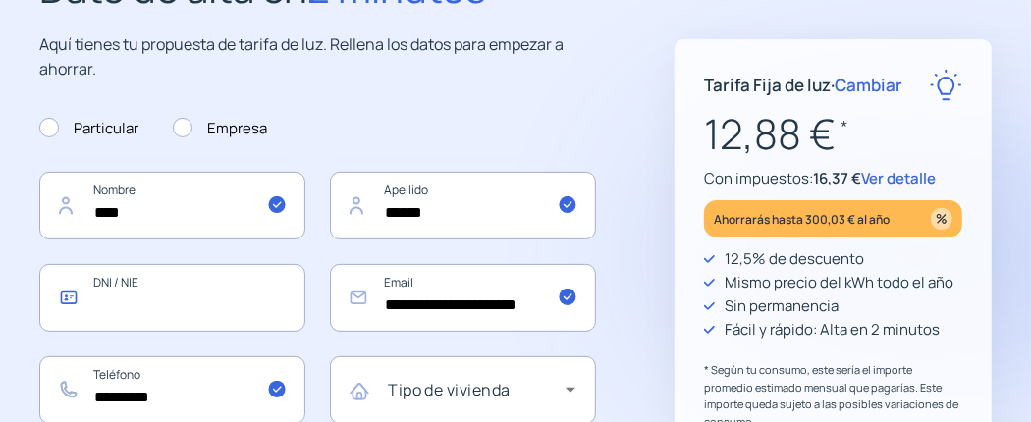
click at [234, 300] on input "text" at bounding box center [172, 298] width 266 height 68
click at [87, 302] on input "********" at bounding box center [172, 298] width 266 height 68
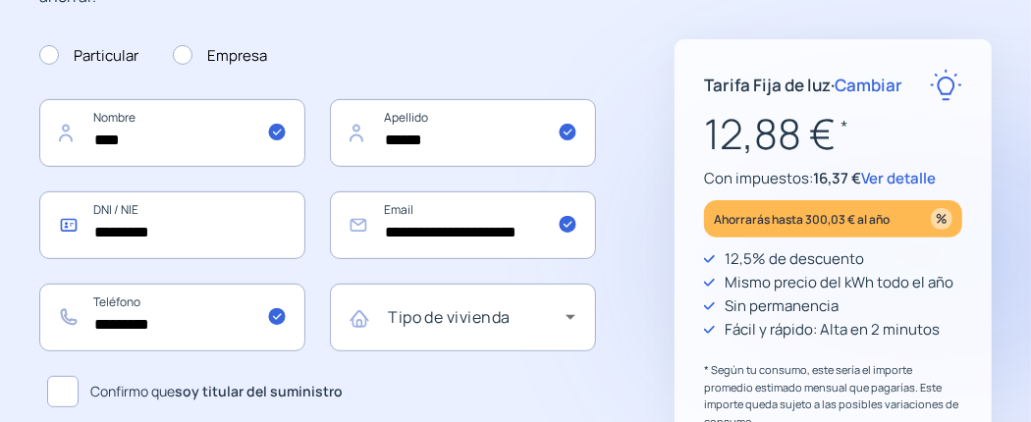
scroll to position [295, 0]
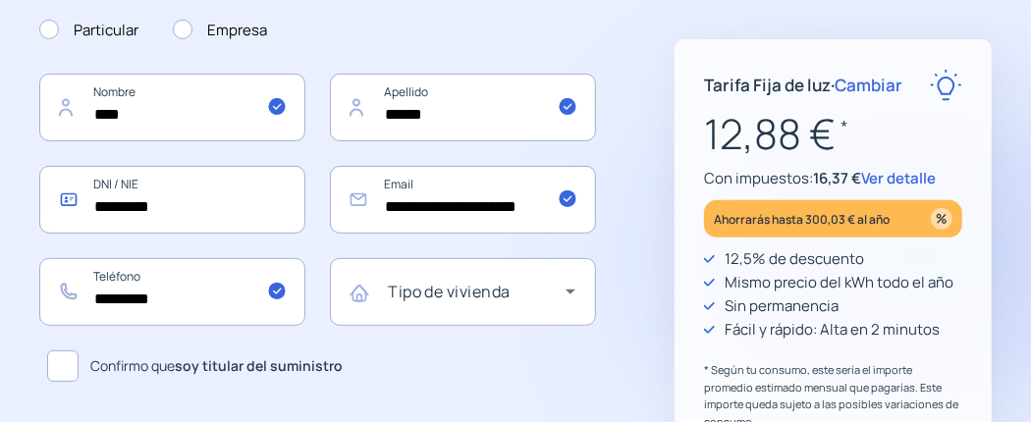
type input "*********"
click at [529, 206] on input "**********" at bounding box center [463, 200] width 266 height 68
type input "**********"
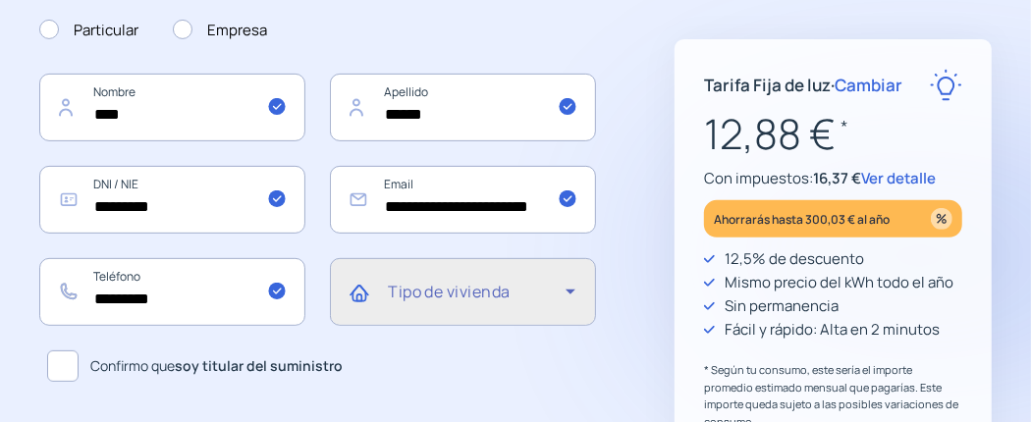
click at [567, 289] on icon at bounding box center [571, 292] width 24 height 24
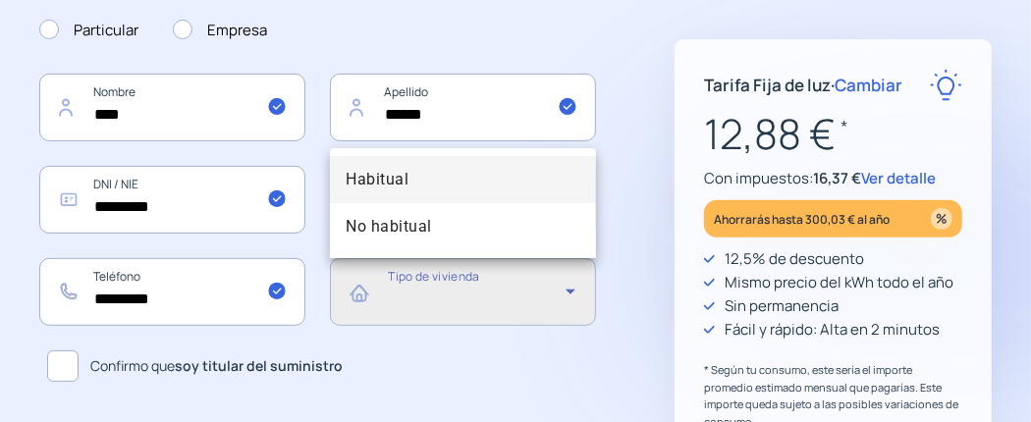
click at [380, 179] on span "Habitual" at bounding box center [377, 180] width 63 height 24
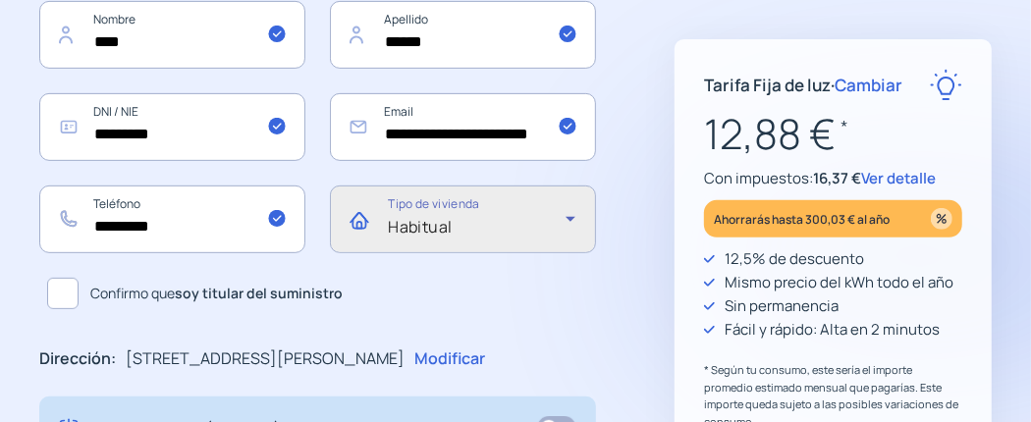
scroll to position [393, 0]
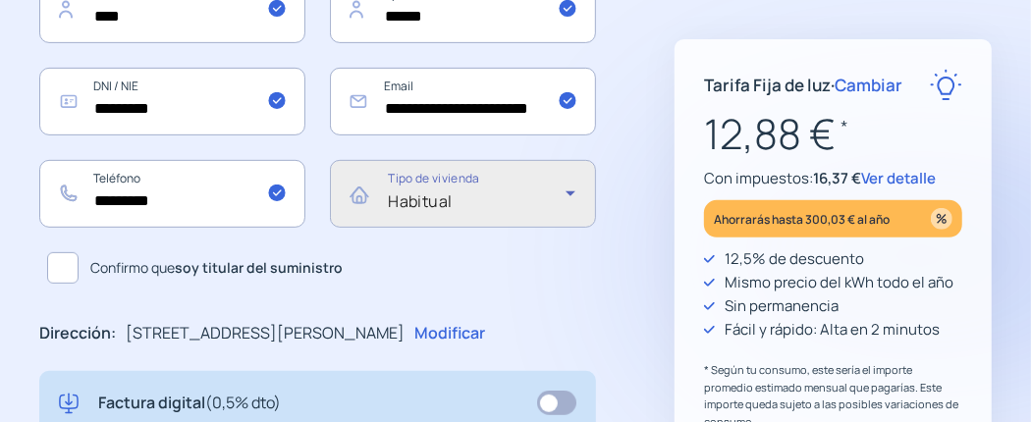
click at [72, 271] on span at bounding box center [62, 267] width 31 height 31
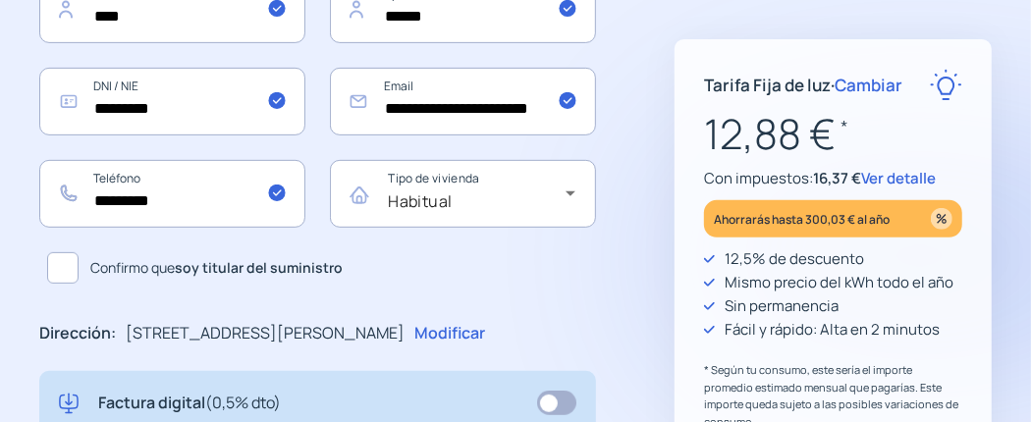
click at [485, 336] on p "Modificar" at bounding box center [449, 334] width 71 height 26
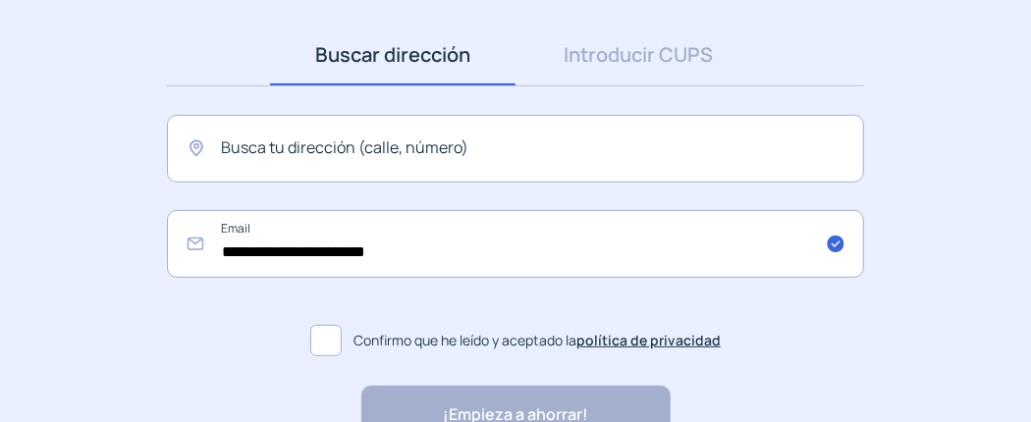
scroll to position [295, 0]
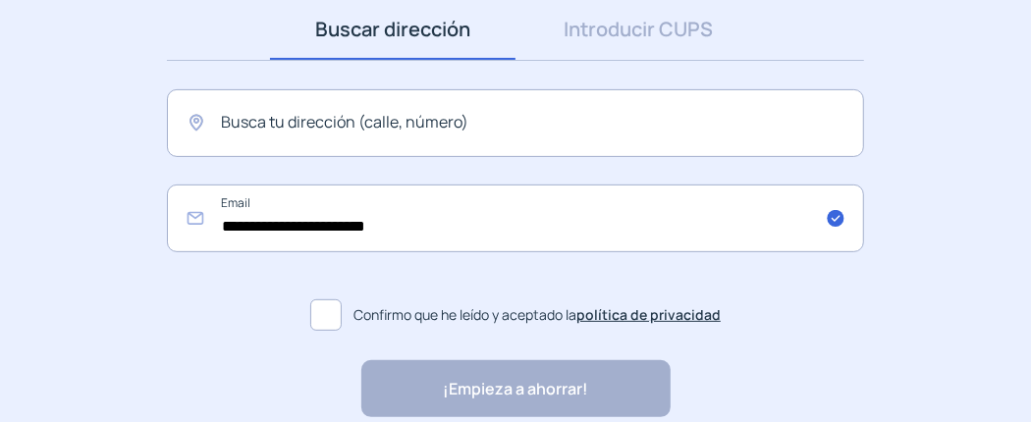
click at [329, 317] on span at bounding box center [325, 315] width 31 height 31
click at [511, 388] on div "¡Empieza a ahorrar! "Excelente servicio y atención al cliente" "Respeto por el …" at bounding box center [515, 388] width 309 height 57
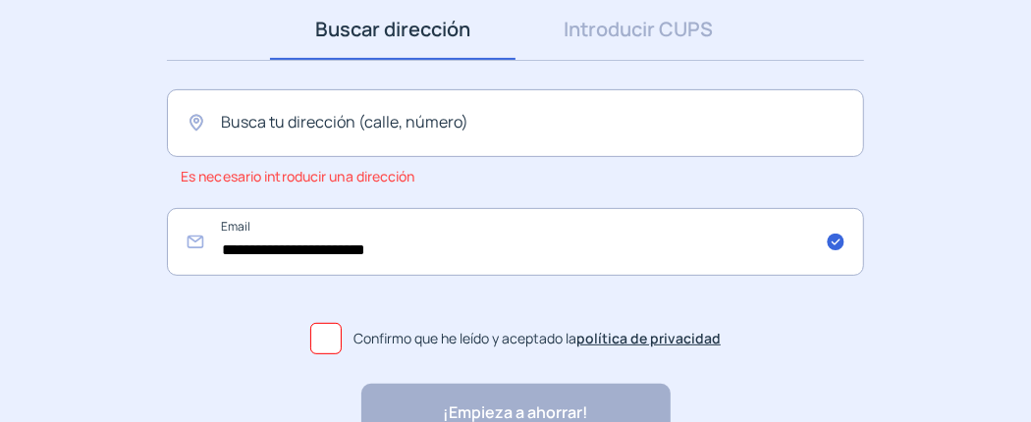
click at [524, 417] on div "¡Empieza a ahorrar! "Excelente servicio y atención al cliente" "Respeto por el …" at bounding box center [515, 412] width 309 height 57
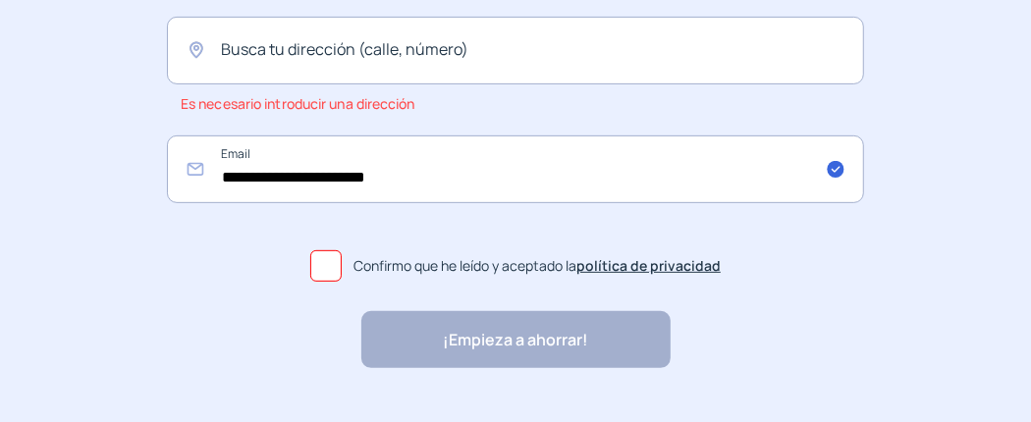
scroll to position [412, 0]
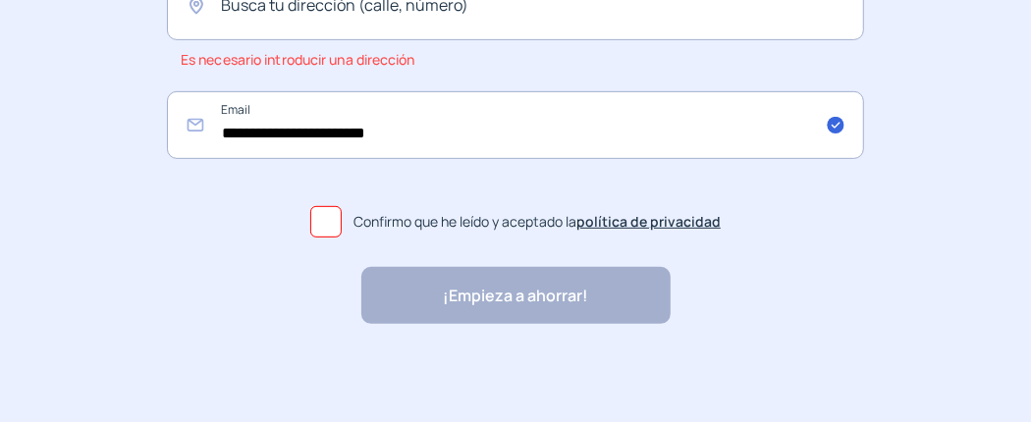
click at [525, 295] on div "¡Empieza a ahorrar! "Excelente servicio y atención al cliente" "Respeto por el …" at bounding box center [515, 295] width 309 height 57
click at [167, 289] on div "¡Empieza a ahorrar! "Excelente servicio y atención al cliente" "Respeto por el …" at bounding box center [515, 295] width 737 height 57
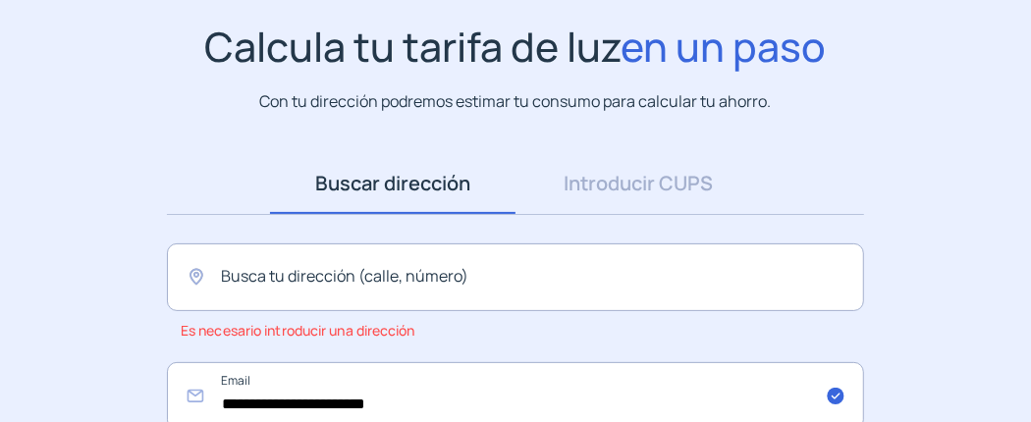
scroll to position [196, 0]
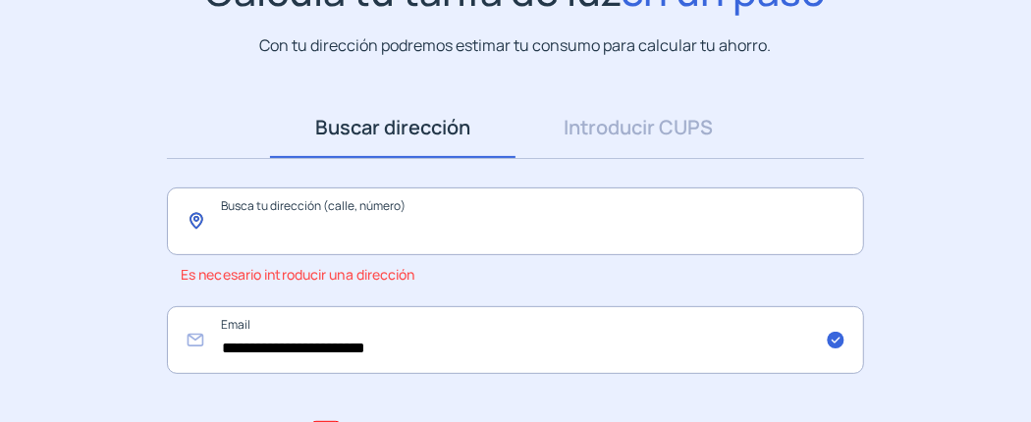
click at [497, 214] on input "text" at bounding box center [515, 222] width 697 height 68
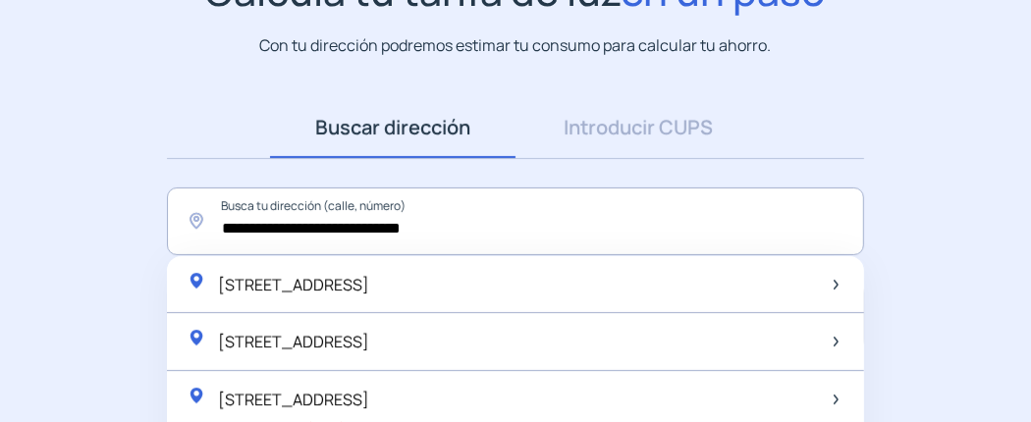
click at [369, 285] on span "[STREET_ADDRESS]" at bounding box center [293, 285] width 151 height 22
type input "**********"
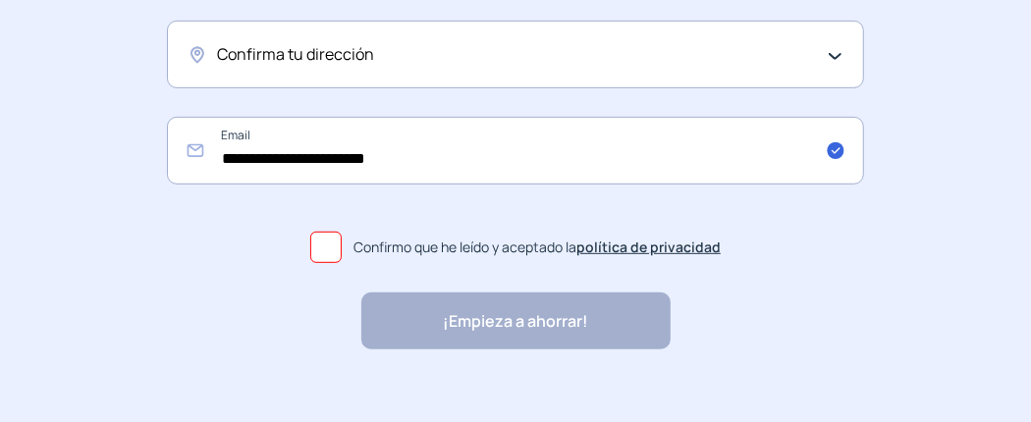
scroll to position [483, 0]
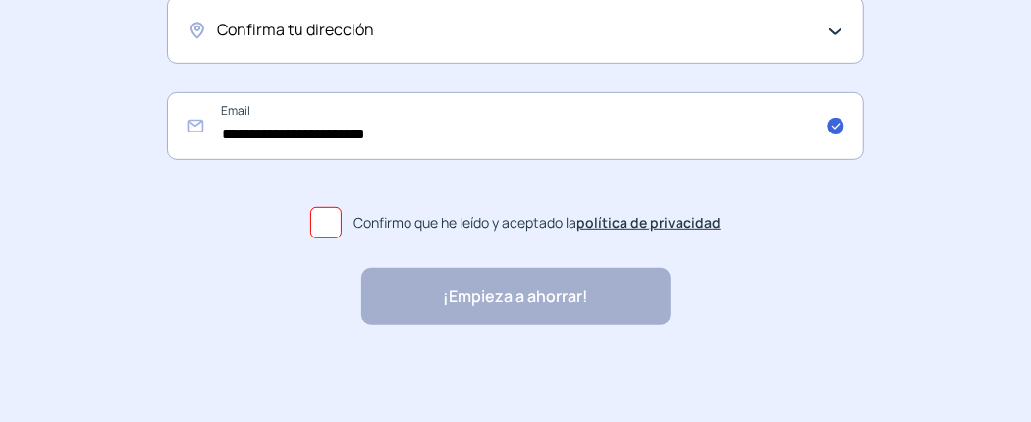
click at [539, 300] on div "¡Empieza a ahorrar! "Excelente servicio y atención al cliente" "Respeto por el …" at bounding box center [515, 296] width 309 height 57
click at [505, 289] on div "¡Empieza a ahorrar! "Excelente servicio y atención al cliente" "Respeto por el …" at bounding box center [515, 296] width 309 height 57
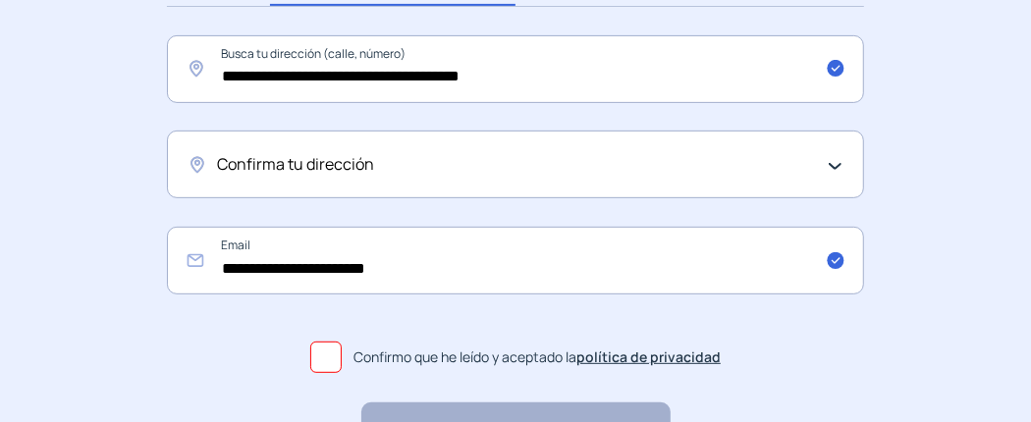
scroll to position [0, 0]
